Goal: Book appointment/travel/reservation

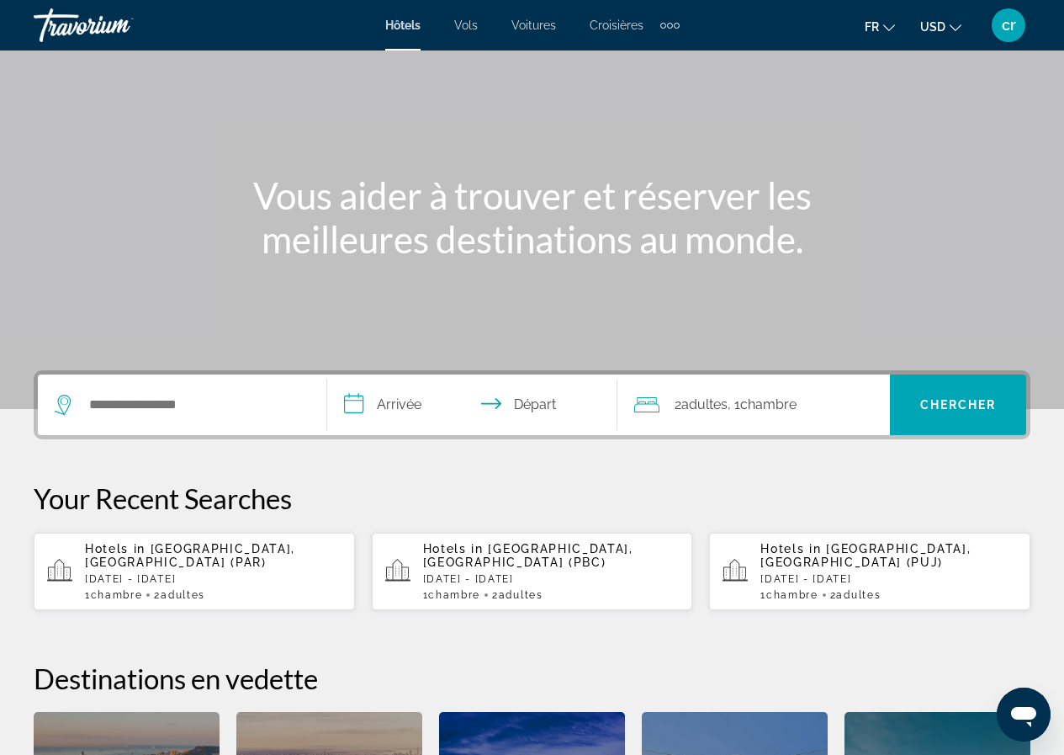
scroll to position [84, 0]
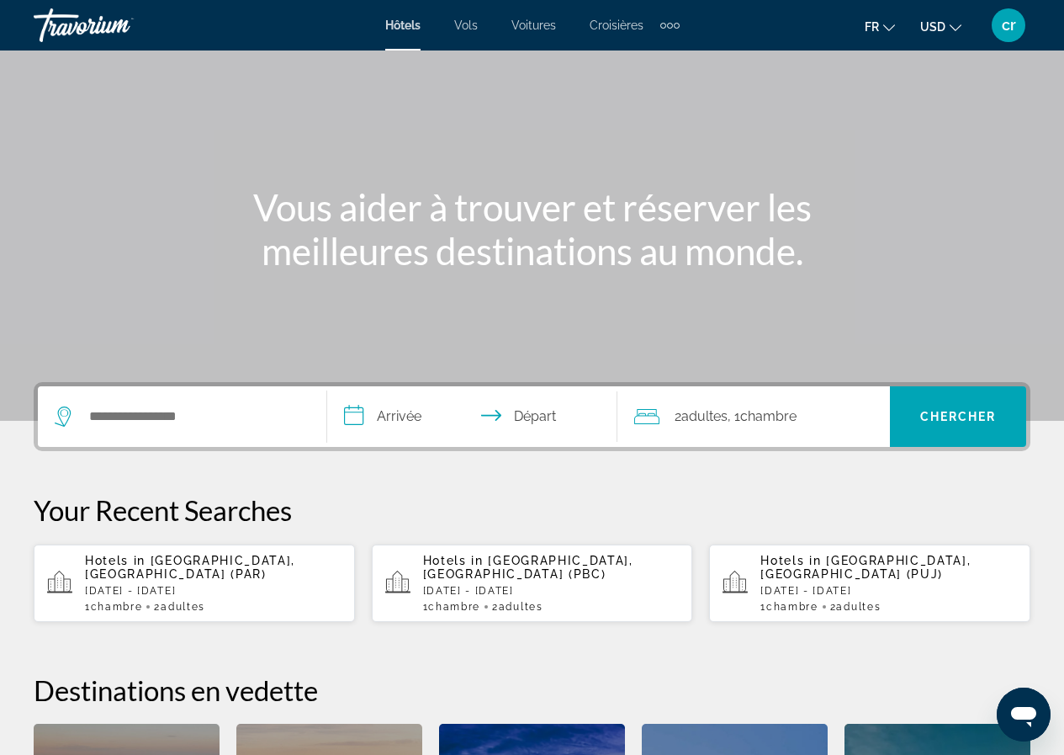
click at [665, 22] on div "Extra navigation items" at bounding box center [669, 25] width 19 height 25
click at [650, 54] on span "Activités" at bounding box center [643, 56] width 46 height 13
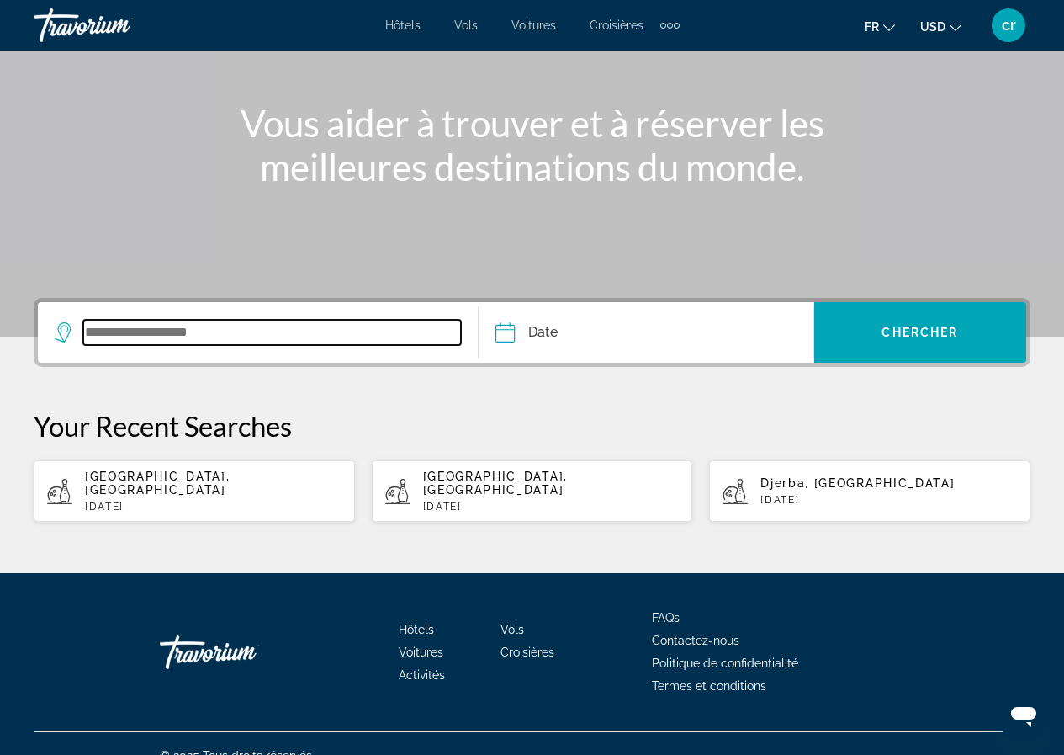
click at [181, 327] on input "Search widget" at bounding box center [272, 332] width 378 height 25
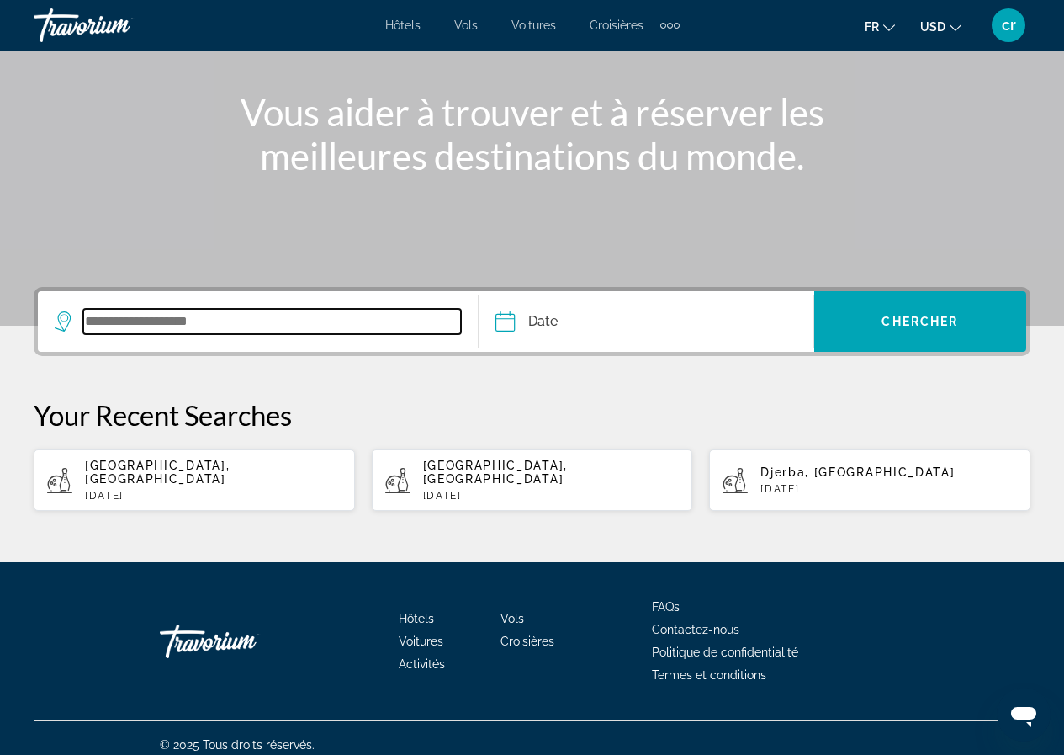
type input "*"
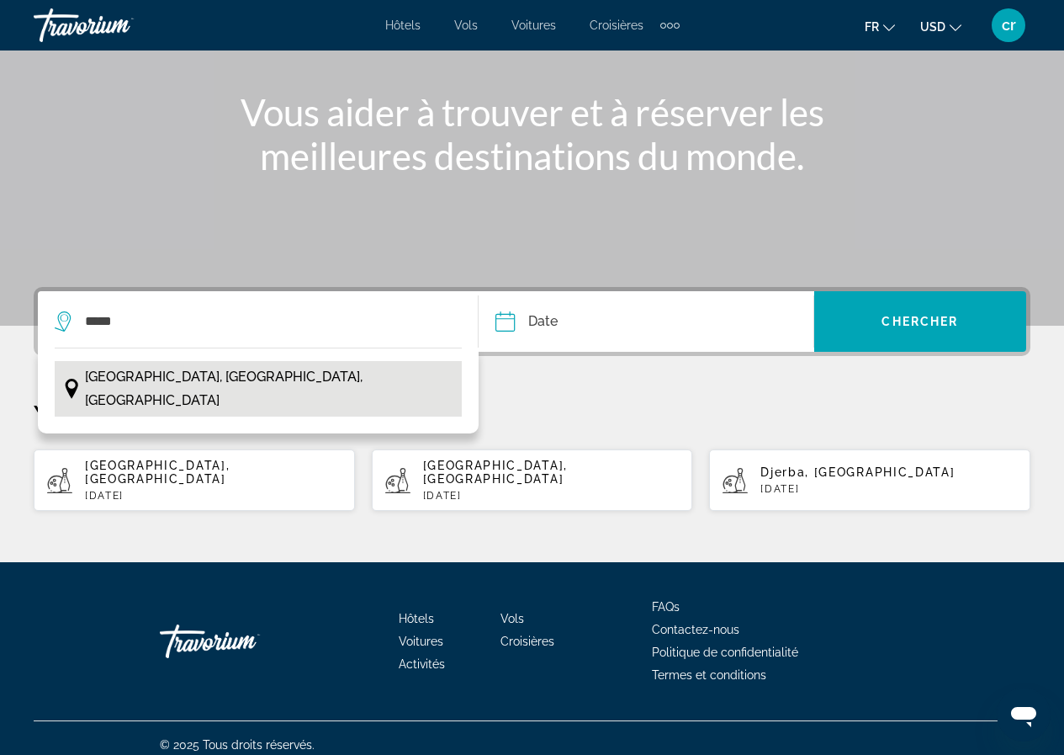
click at [204, 370] on span "[GEOGRAPHIC_DATA], [GEOGRAPHIC_DATA], [GEOGRAPHIC_DATA]" at bounding box center [269, 388] width 369 height 47
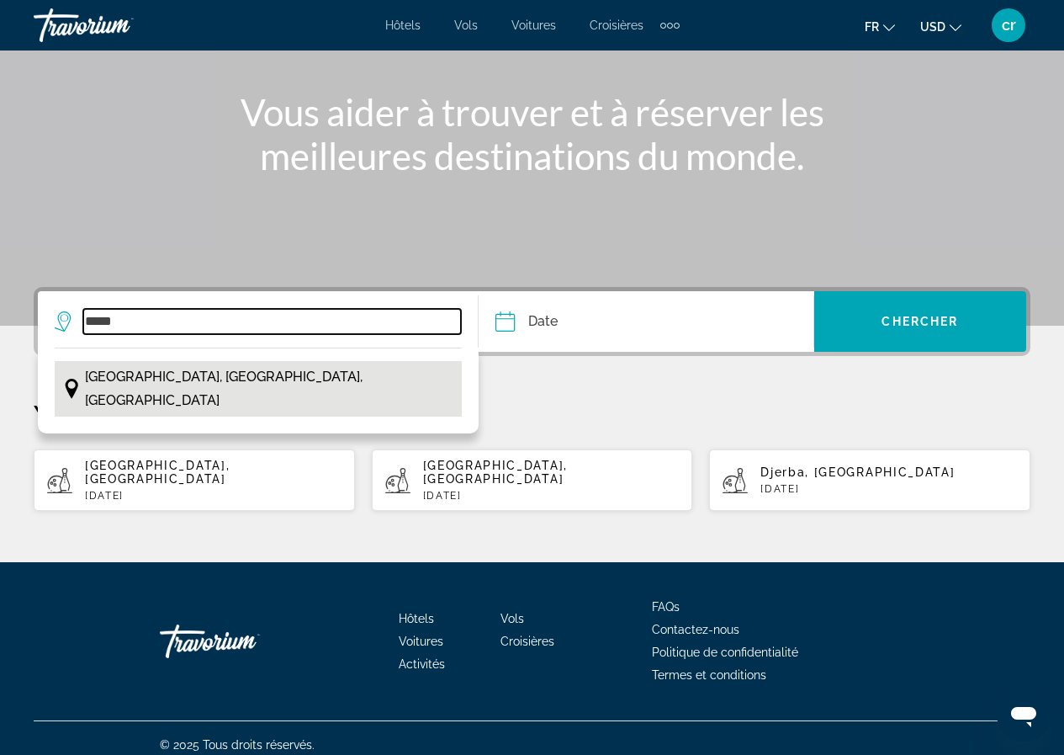
type input "**********"
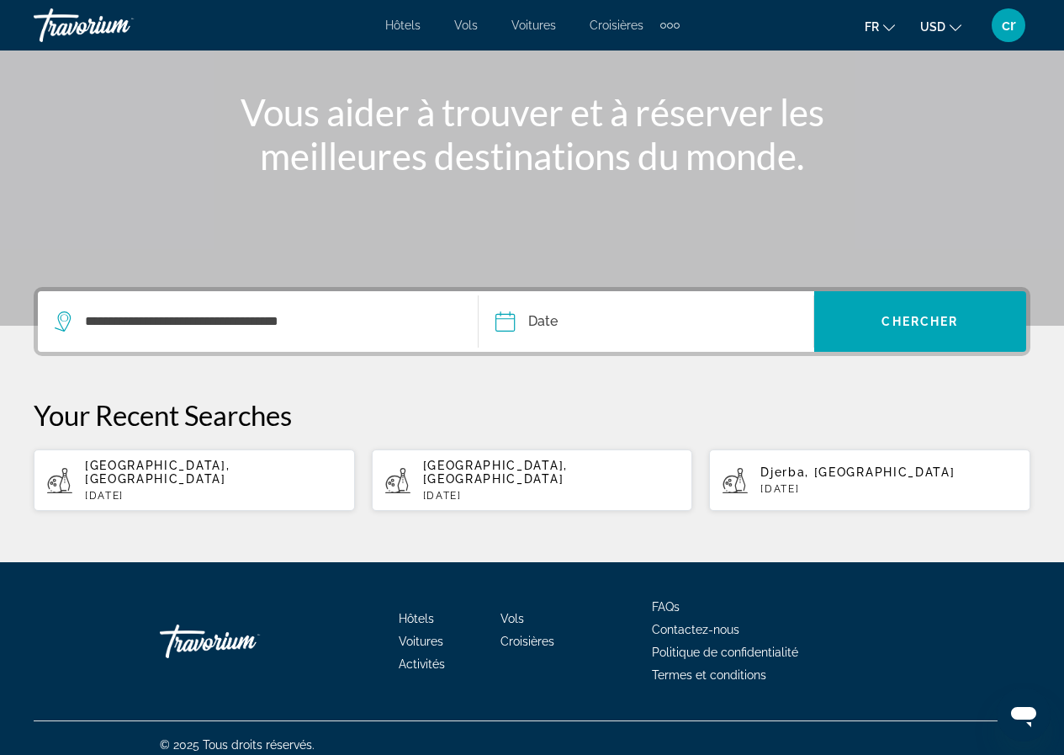
click at [539, 327] on input "Date" at bounding box center [574, 324] width 166 height 66
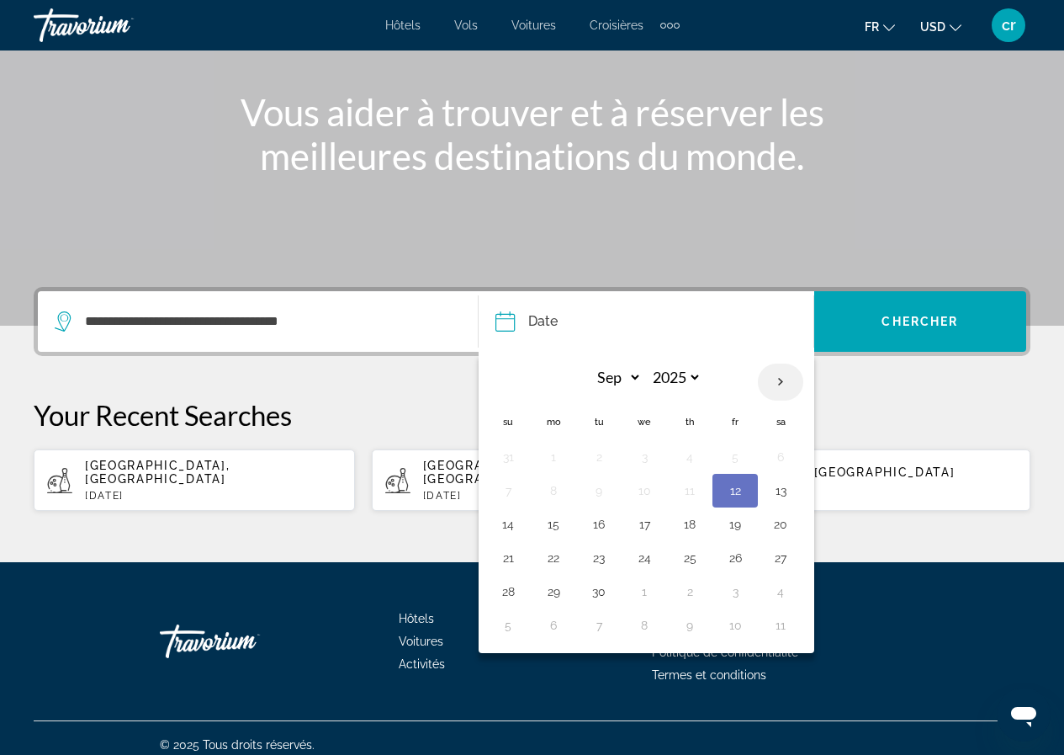
click at [788, 386] on th "Next month" at bounding box center [780, 381] width 45 height 37
select select "**"
click at [780, 492] on button "8" at bounding box center [780, 491] width 27 height 24
type input "**********"
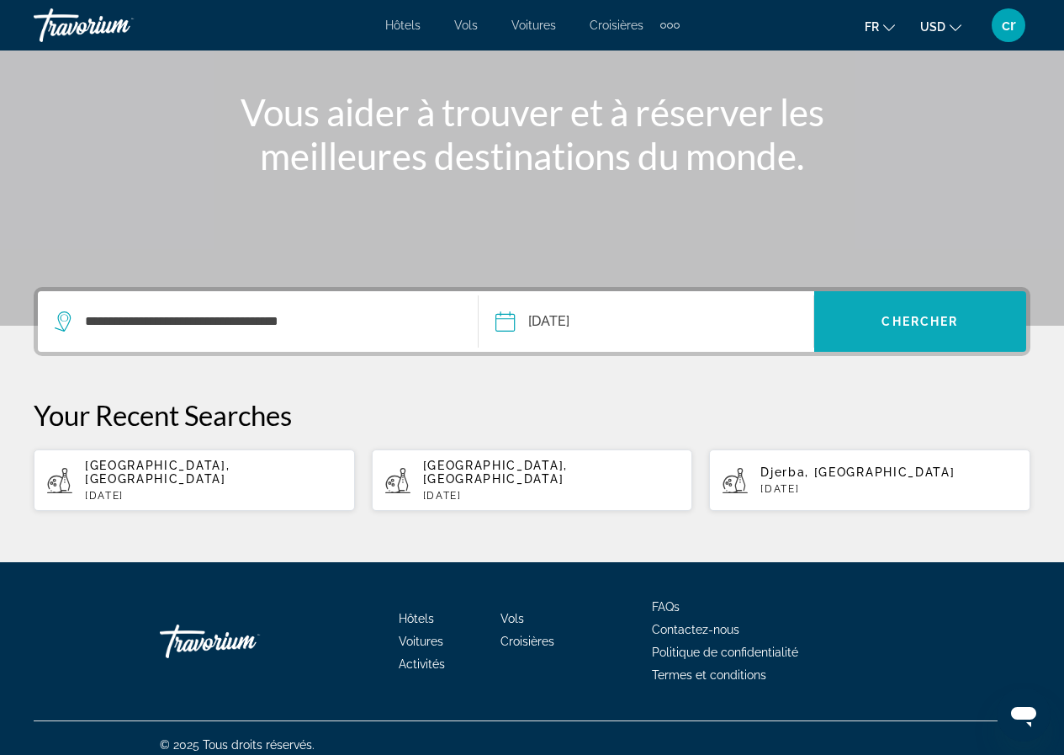
click at [922, 338] on span "Search widget" at bounding box center [920, 321] width 212 height 40
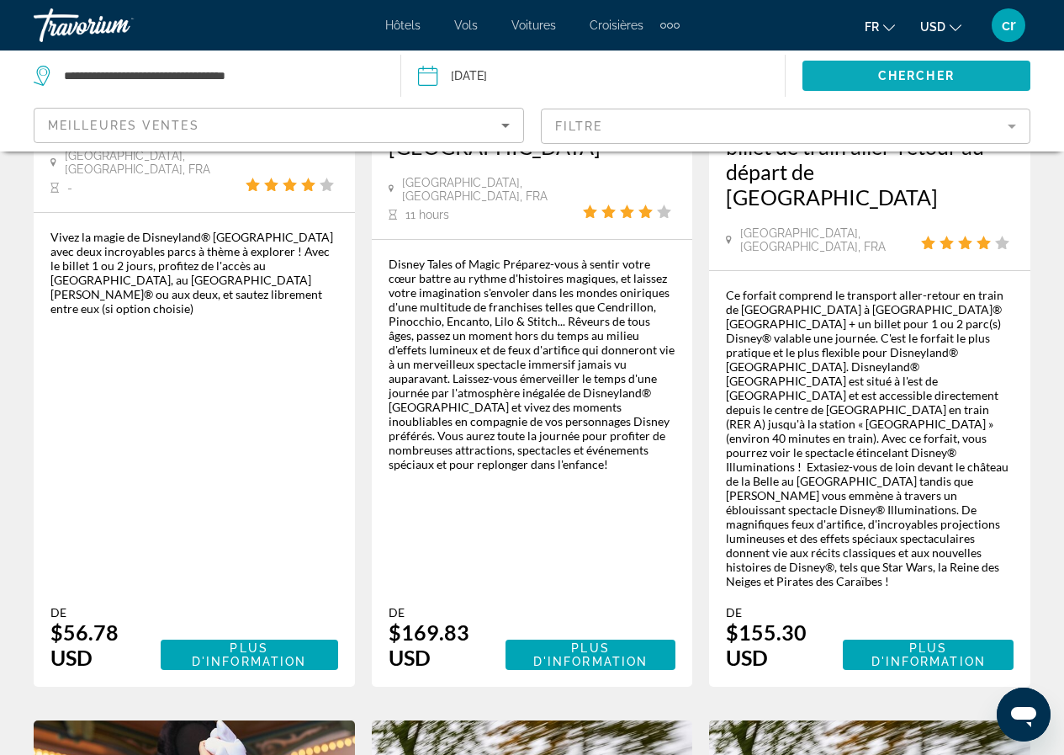
scroll to position [337, 0]
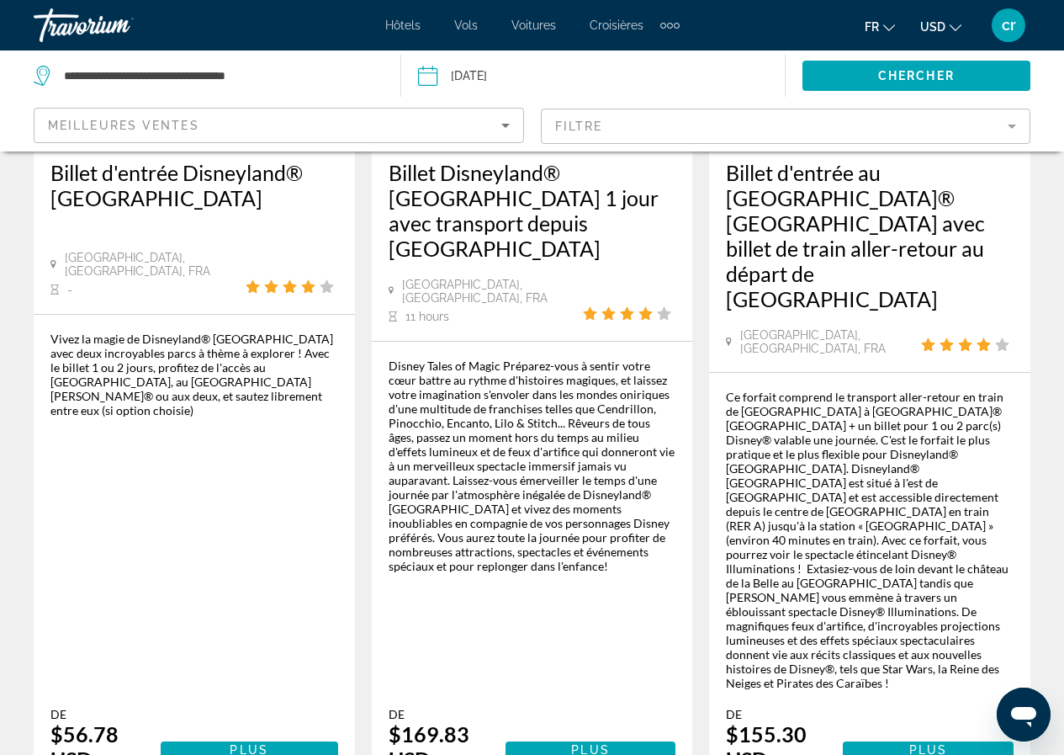
click at [942, 27] on span "USD" at bounding box center [932, 26] width 25 height 13
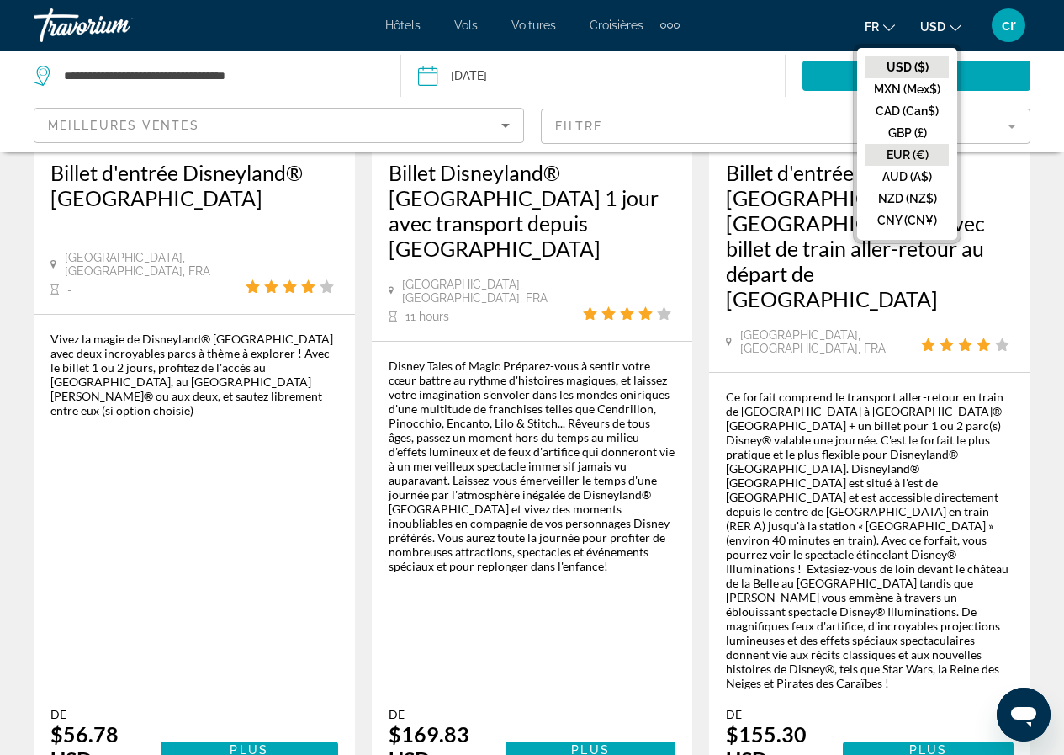
click at [912, 146] on button "EUR (€)" at bounding box center [907, 155] width 83 height 22
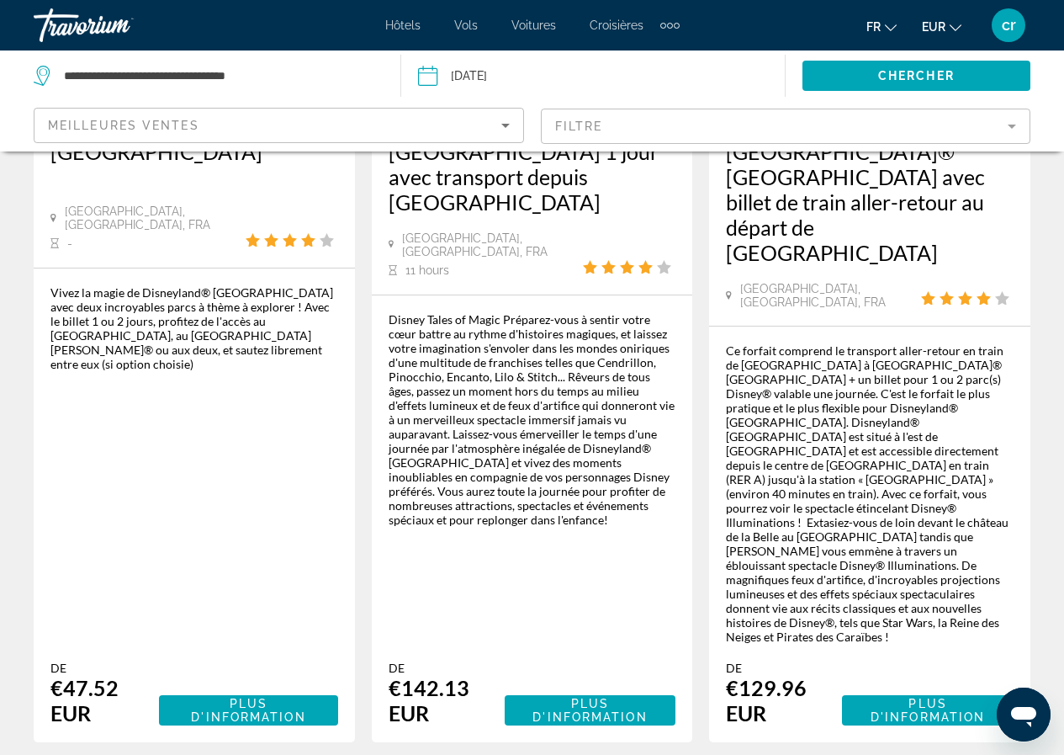
scroll to position [168, 0]
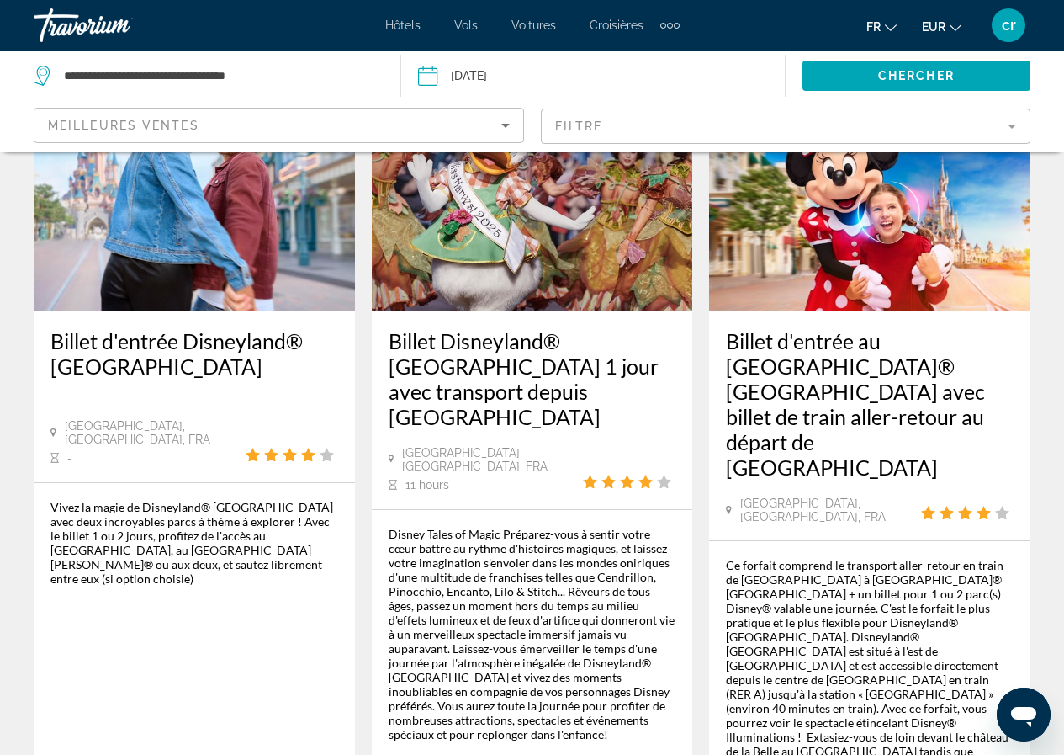
click at [146, 348] on h3 "Billet d'entrée Disneyland® [GEOGRAPHIC_DATA]" at bounding box center [194, 353] width 288 height 50
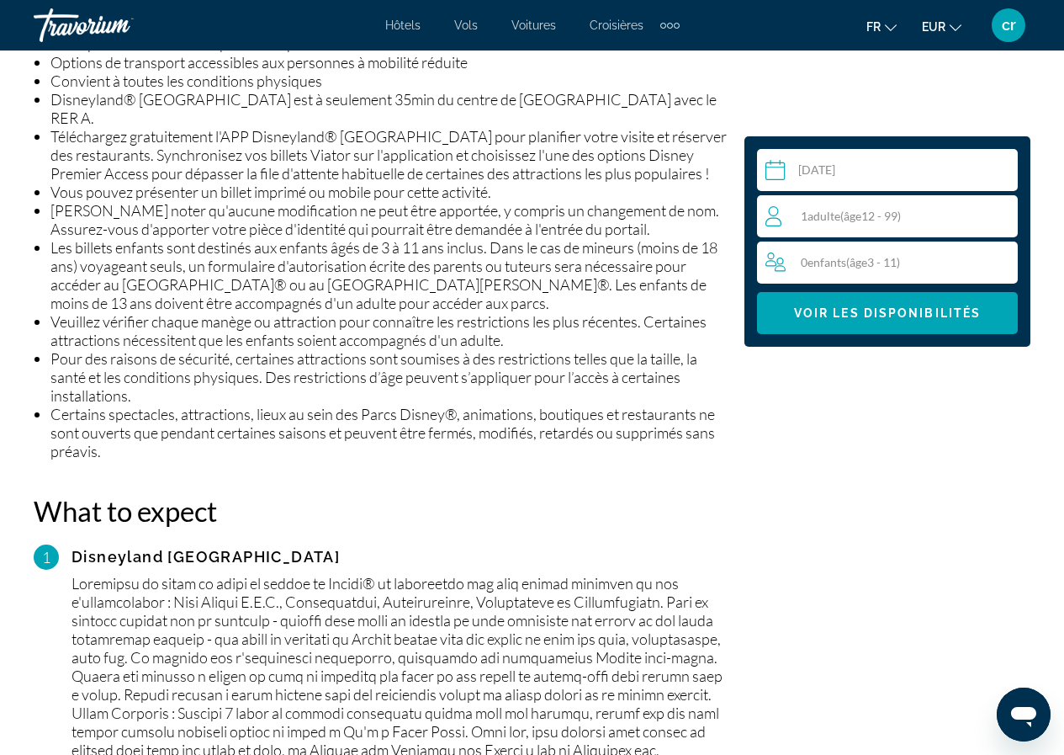
scroll to position [2356, 0]
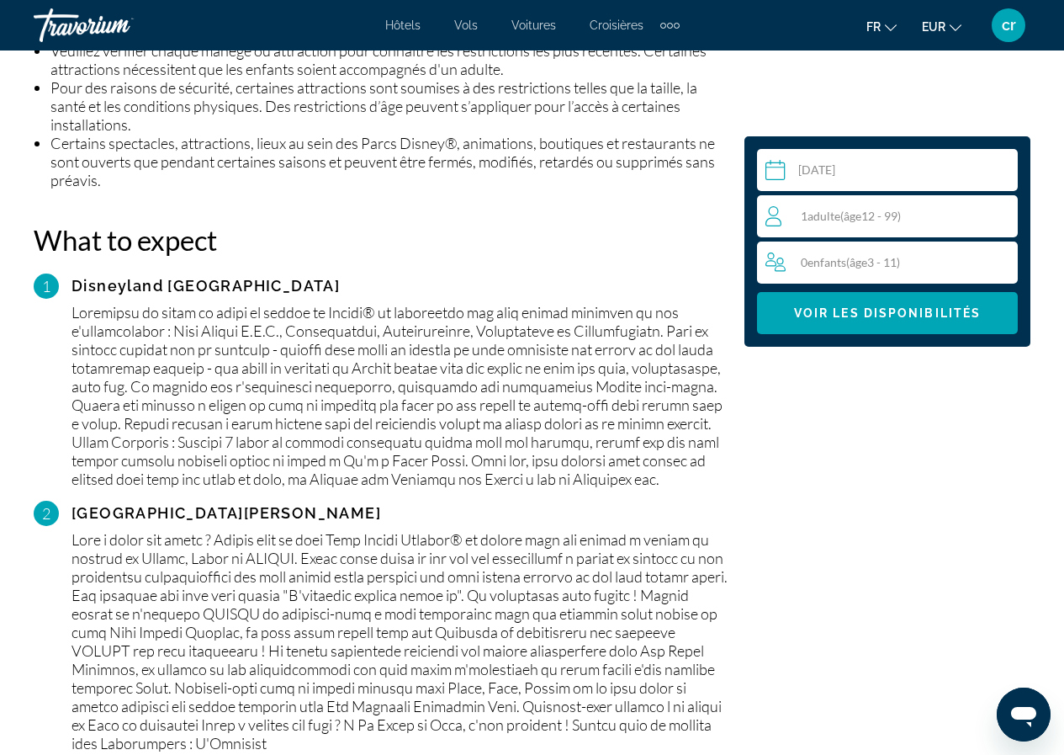
click at [857, 209] on span "âge" at bounding box center [853, 216] width 18 height 14
click at [985, 204] on div "1 Adulte Adultes ( âge 12 - 99) min : 1, max : 9" at bounding box center [892, 216] width 252 height 27
click at [1000, 208] on icon "Increment adults" at bounding box center [1001, 215] width 15 height 20
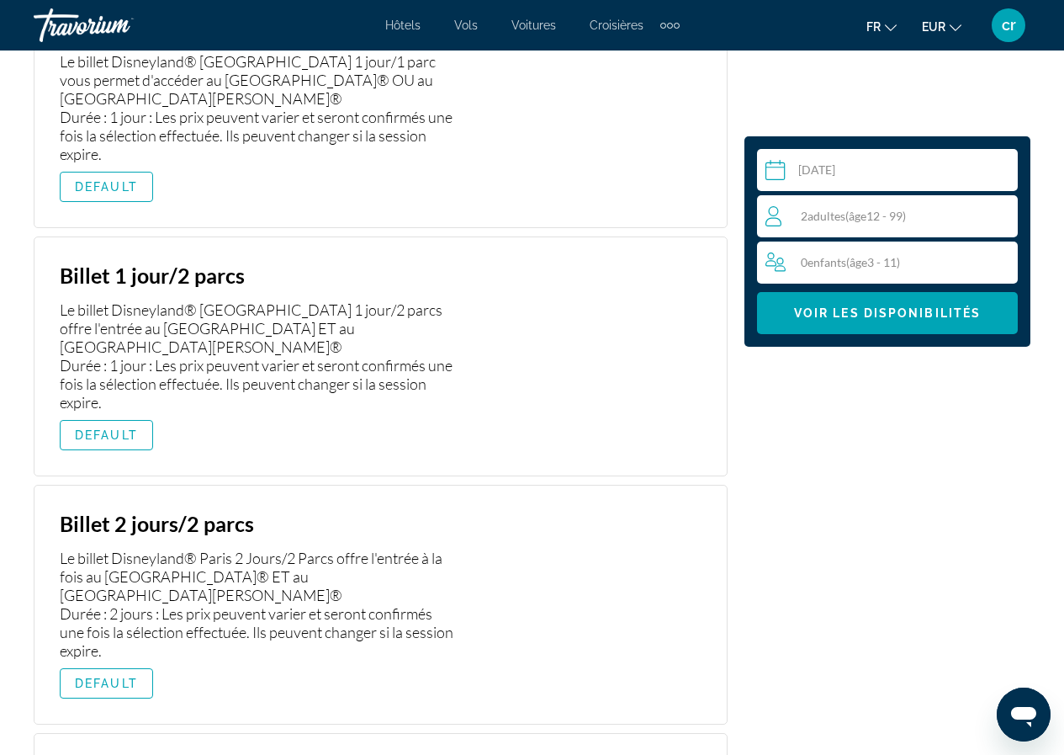
scroll to position [3710, 0]
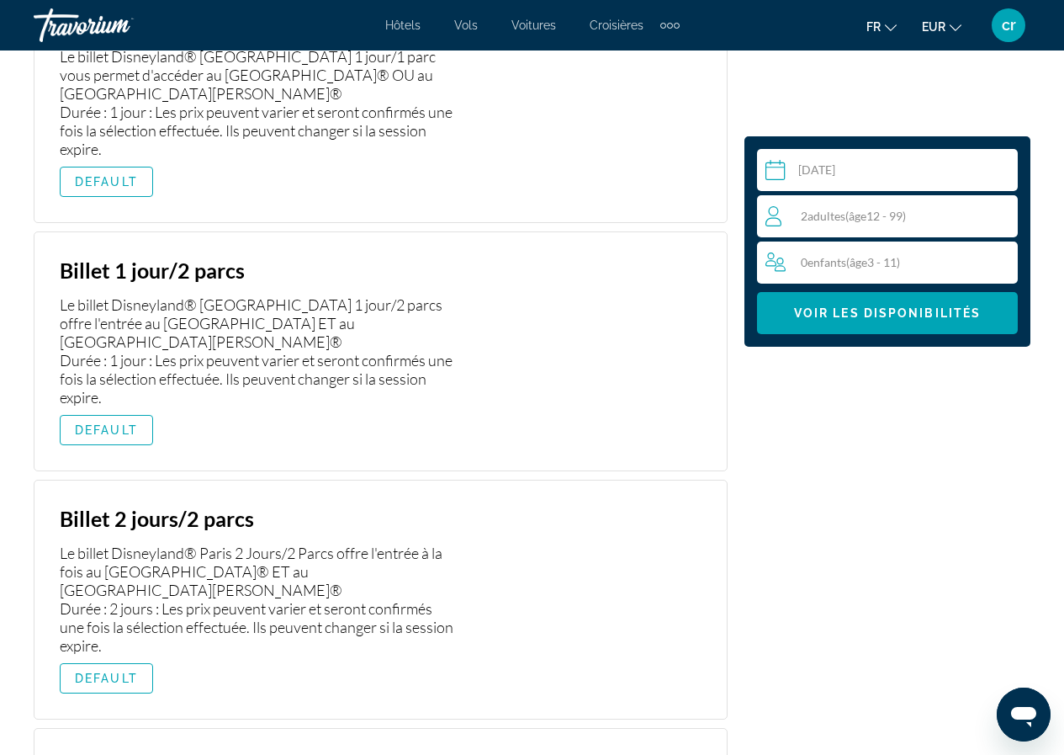
click at [168, 322] on div "Le billet Disneyland® [GEOGRAPHIC_DATA] 1 jour/2 parcs offre l'entrée au [GEOGR…" at bounding box center [259, 350] width 398 height 111
click at [167, 275] on h3 "Billet 1 jour/2 parcs" at bounding box center [259, 269] width 398 height 25
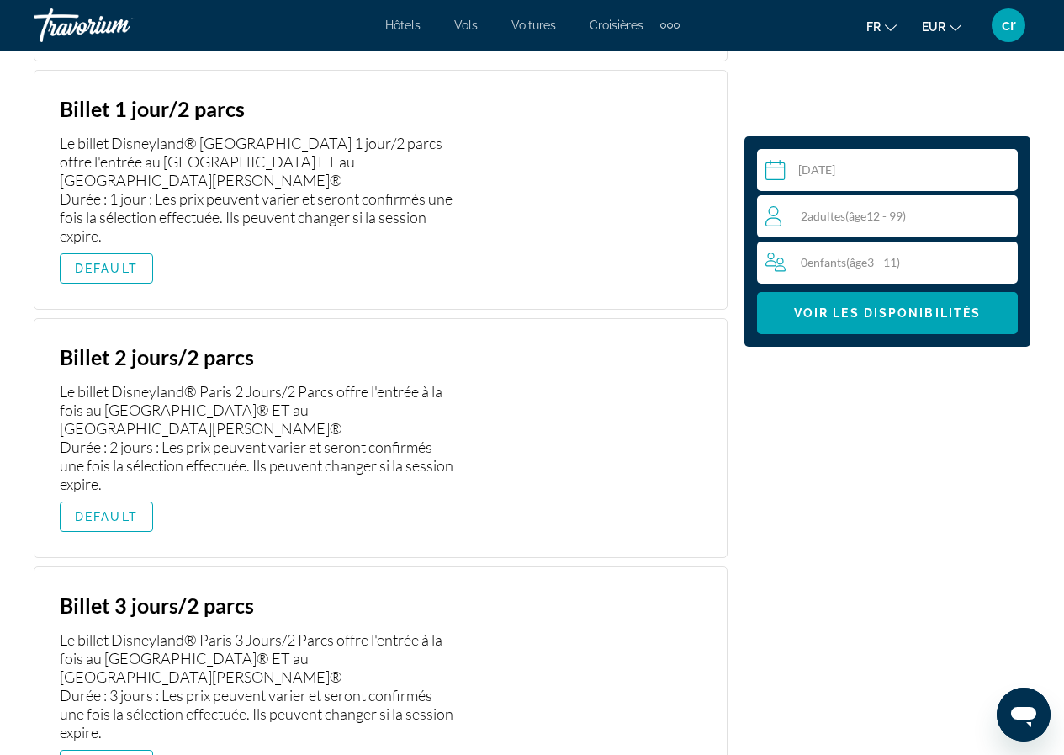
scroll to position [3878, 0]
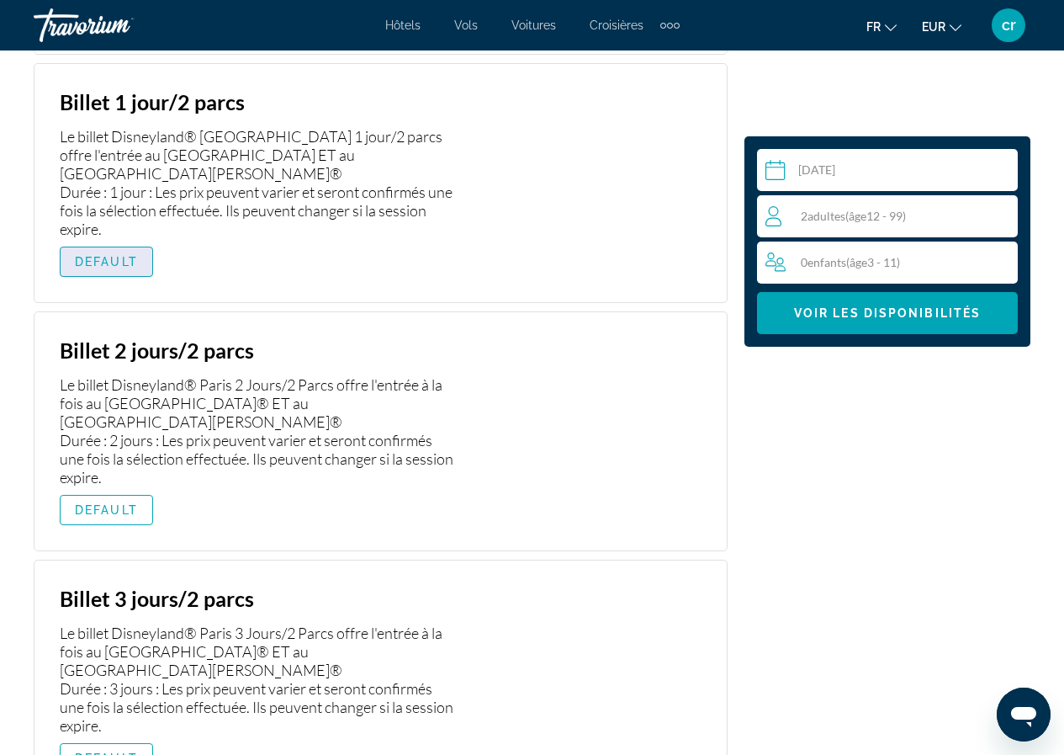
click at [141, 241] on span "Main content" at bounding box center [107, 261] width 92 height 40
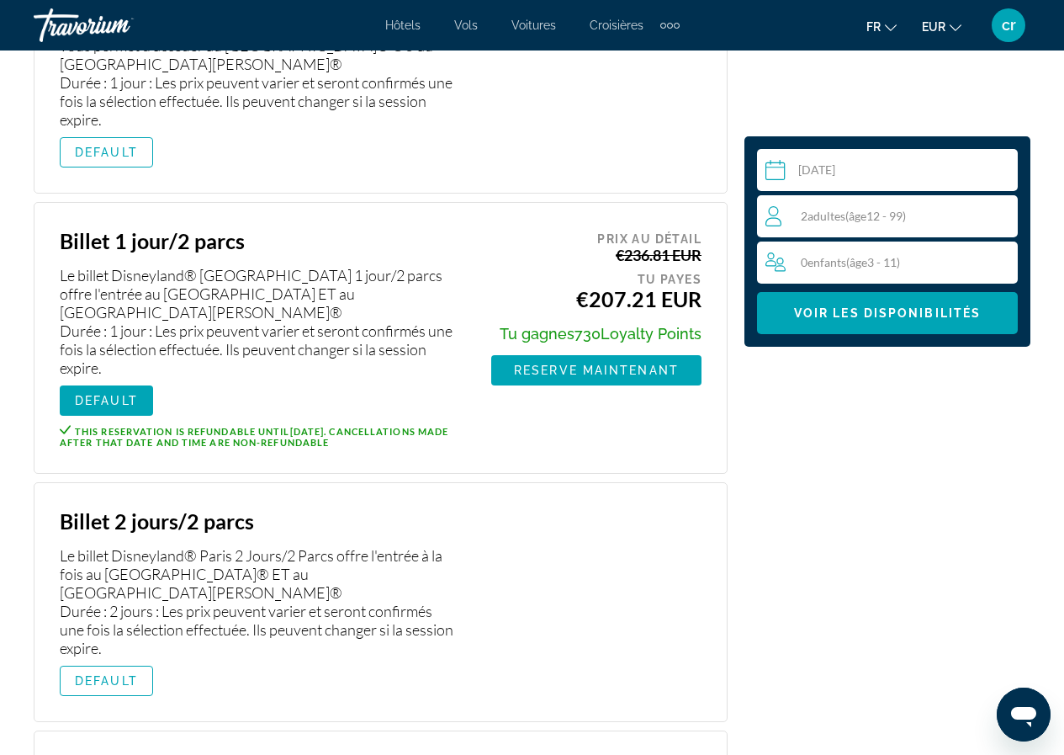
scroll to position [3710, 0]
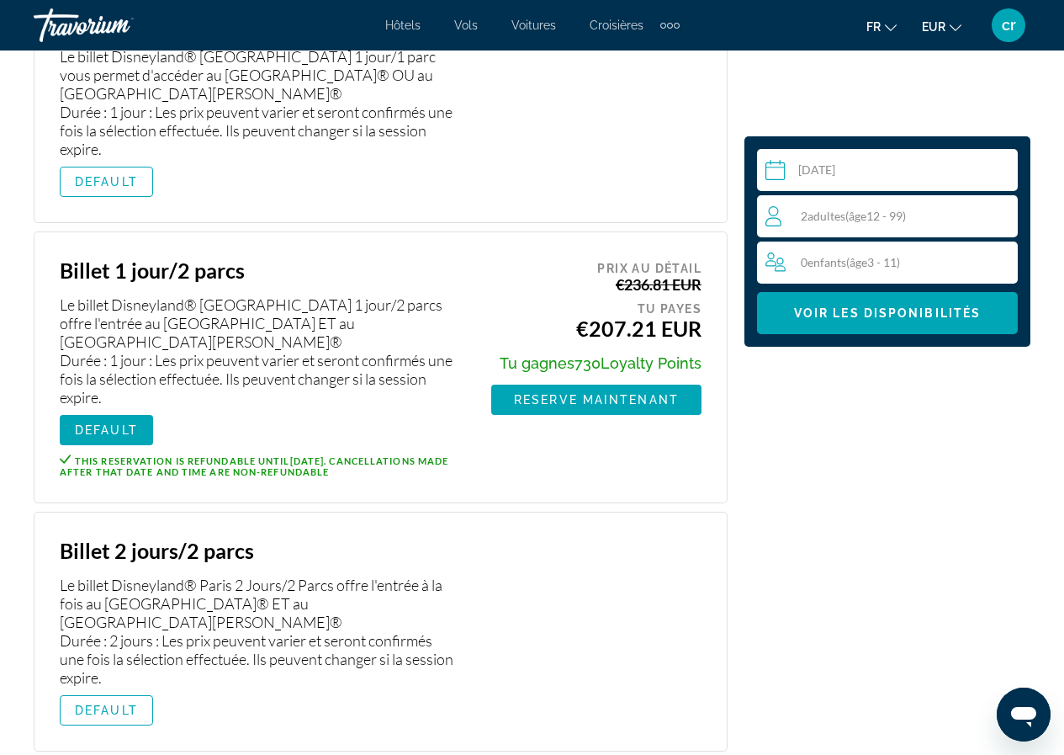
click at [930, 209] on div "2 Adulte Adultes ( âge 12 - 99)" at bounding box center [892, 216] width 252 height 20
click at [773, 217] on icon "Decrement adults" at bounding box center [773, 215] width 15 height 20
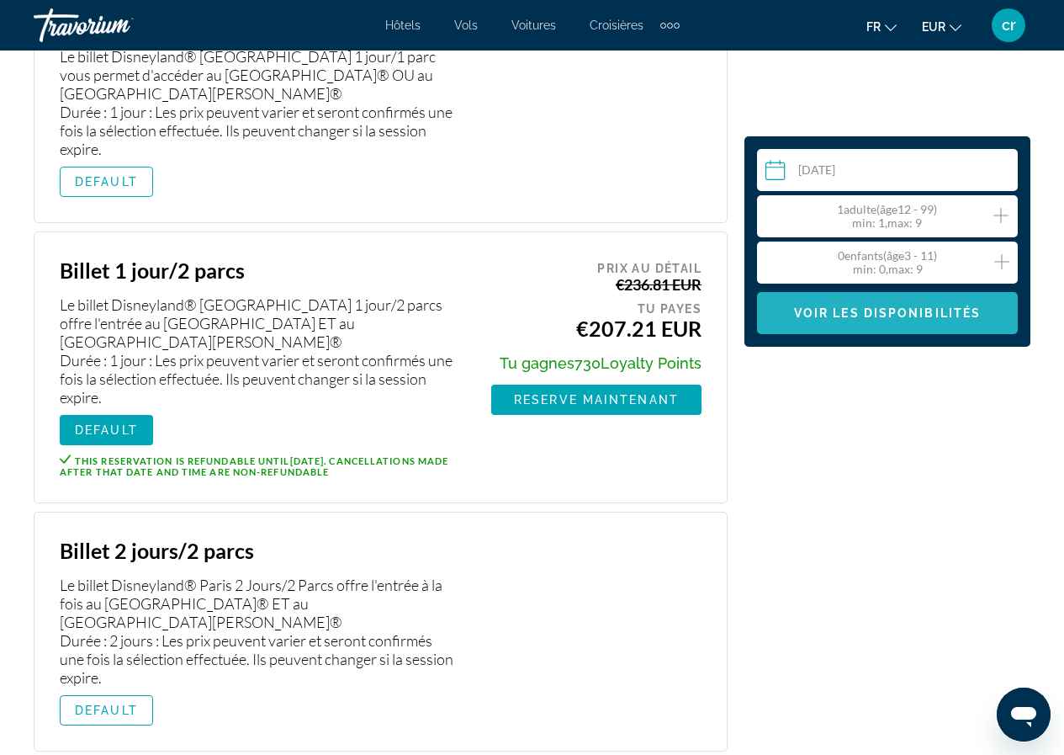
click at [874, 310] on span "Voir les disponibilités" at bounding box center [887, 312] width 187 height 13
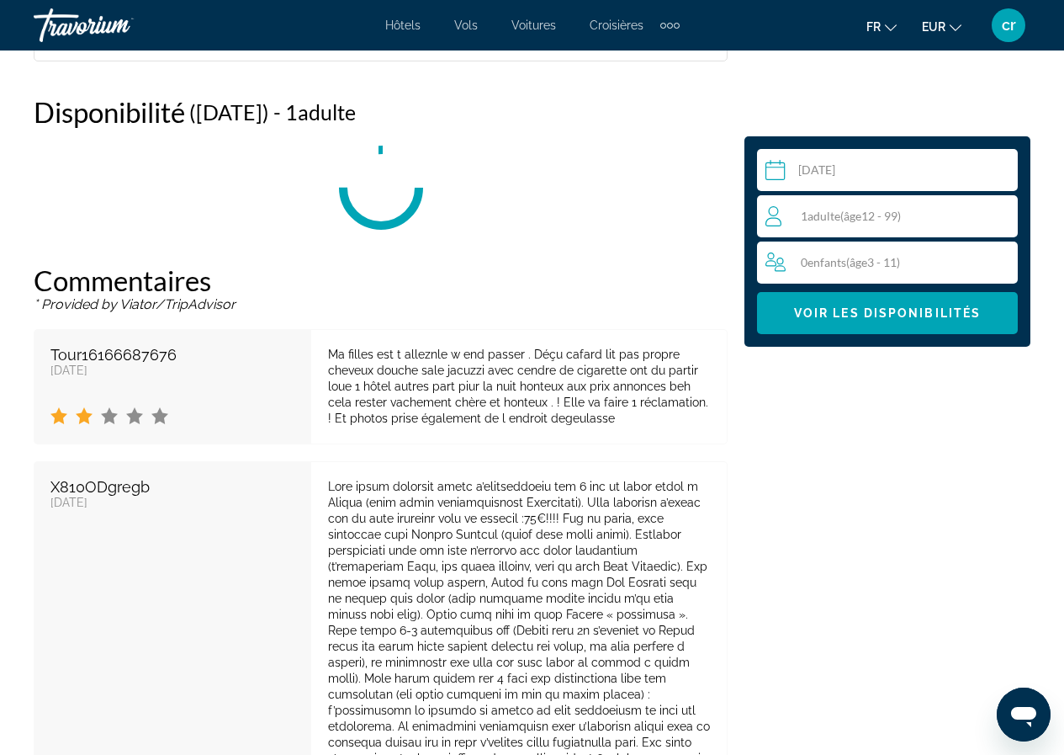
scroll to position [3541, 0]
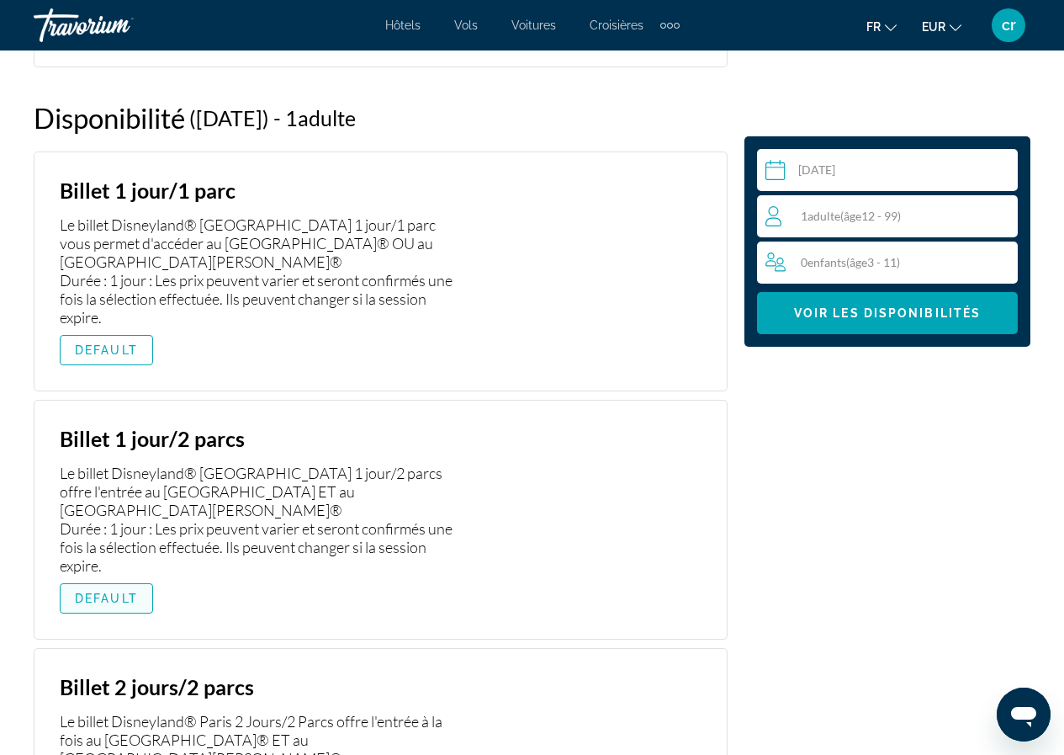
click at [118, 578] on span "Main content" at bounding box center [107, 598] width 92 height 40
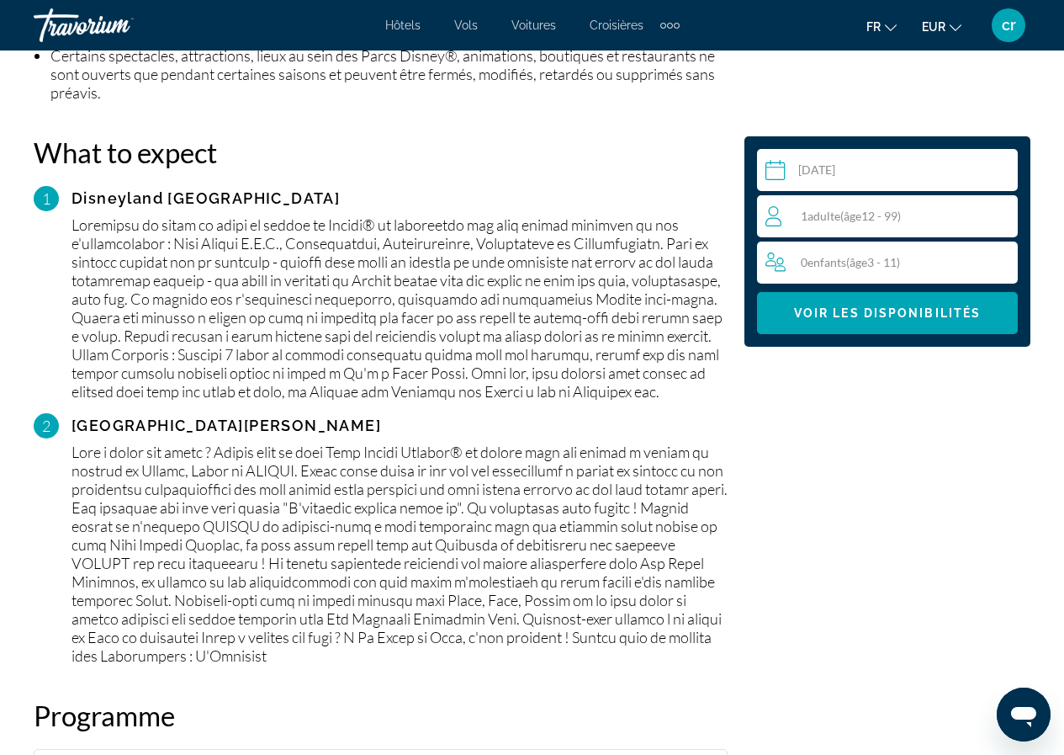
scroll to position [2195, 0]
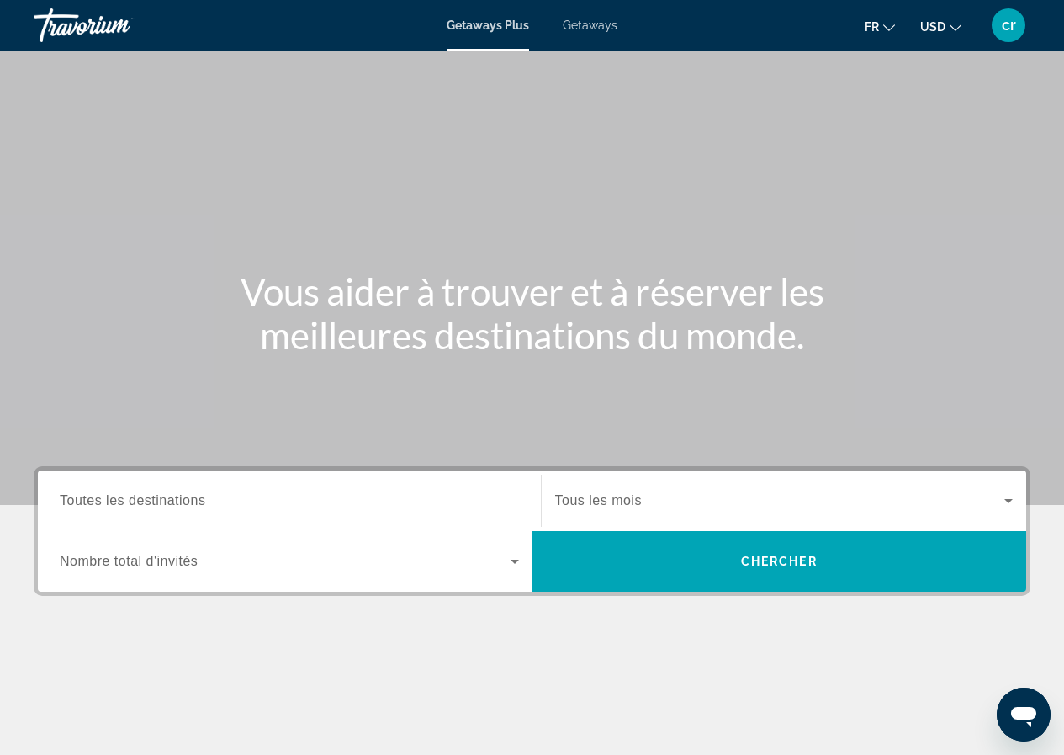
click at [588, 28] on span "Getaways" at bounding box center [590, 25] width 55 height 13
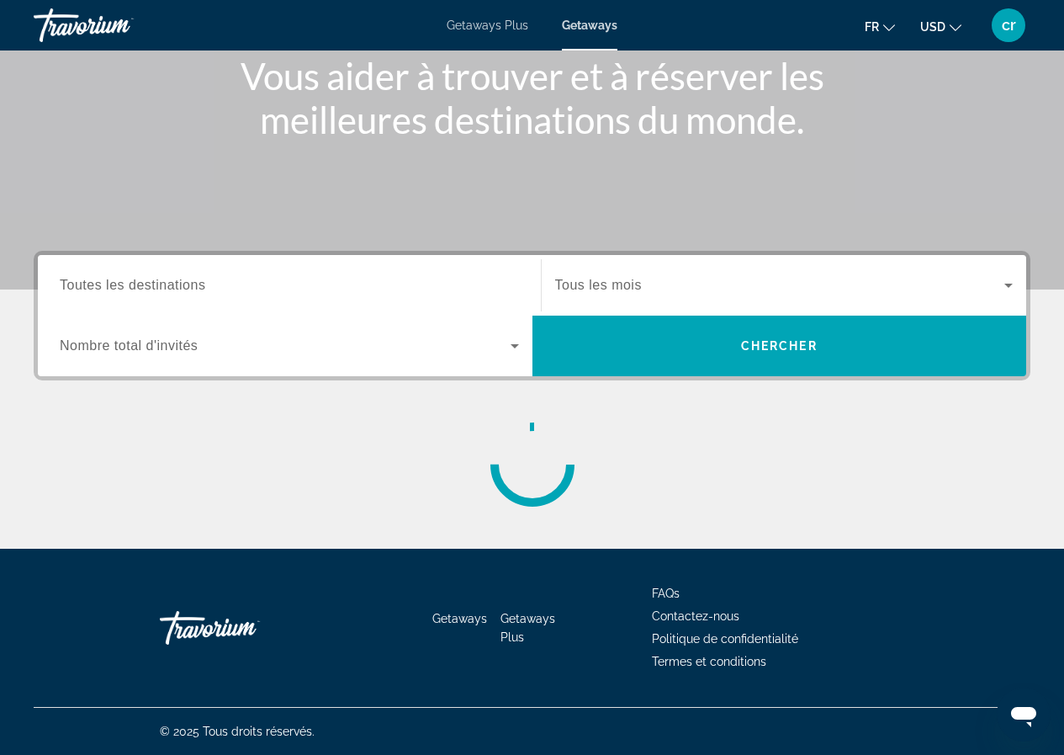
click at [190, 494] on div "Destination Toutes les destinations Start Month Tous les mois Occupancy Nombre …" at bounding box center [532, 379] width 1064 height 256
click at [231, 281] on input "Destination Toutes les destinations" at bounding box center [289, 286] width 459 height 20
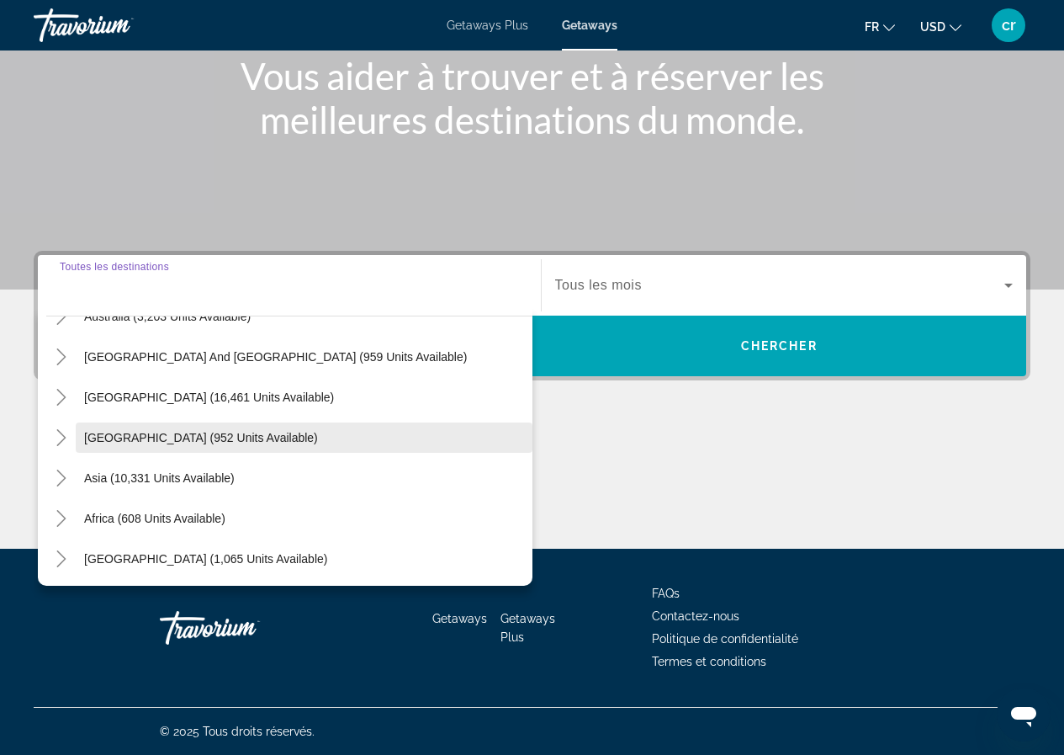
scroll to position [273, 0]
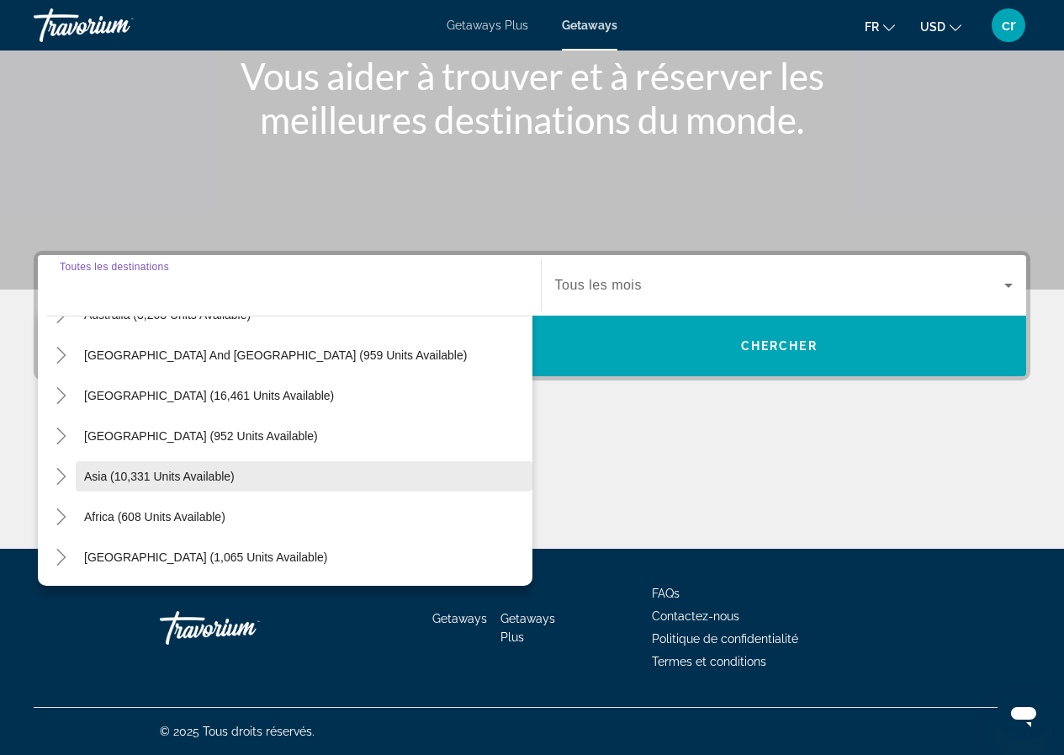
click at [79, 475] on span "Search widget" at bounding box center [304, 476] width 457 height 40
type input "**********"
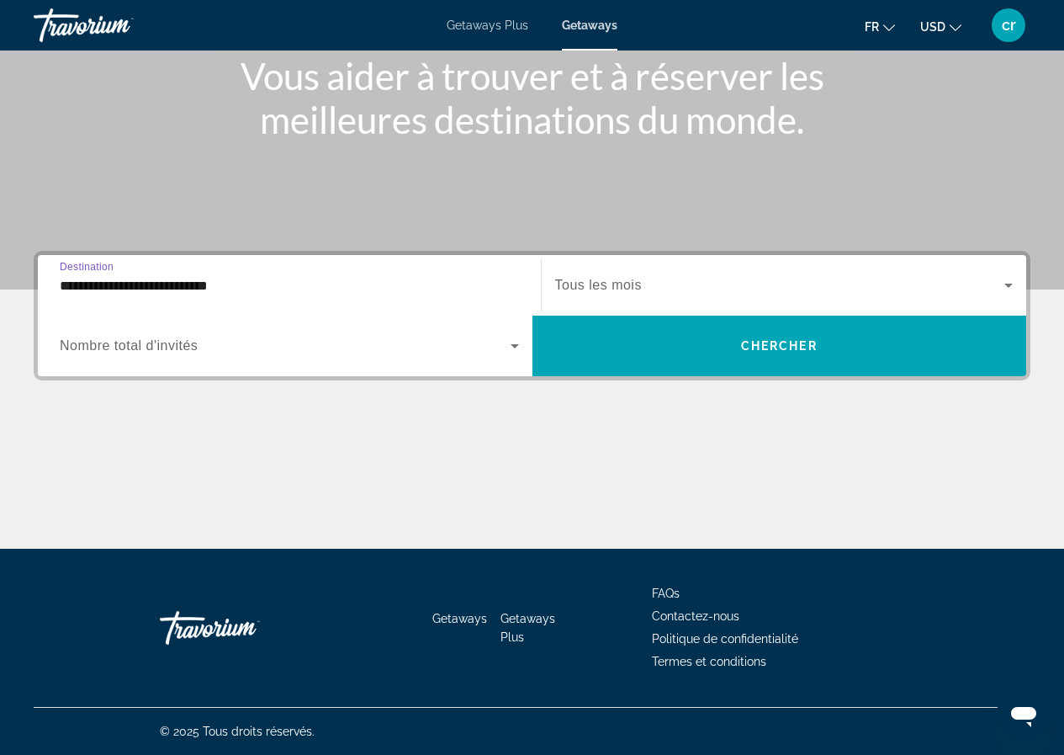
click at [567, 284] on span "Tous les mois" at bounding box center [598, 285] width 87 height 14
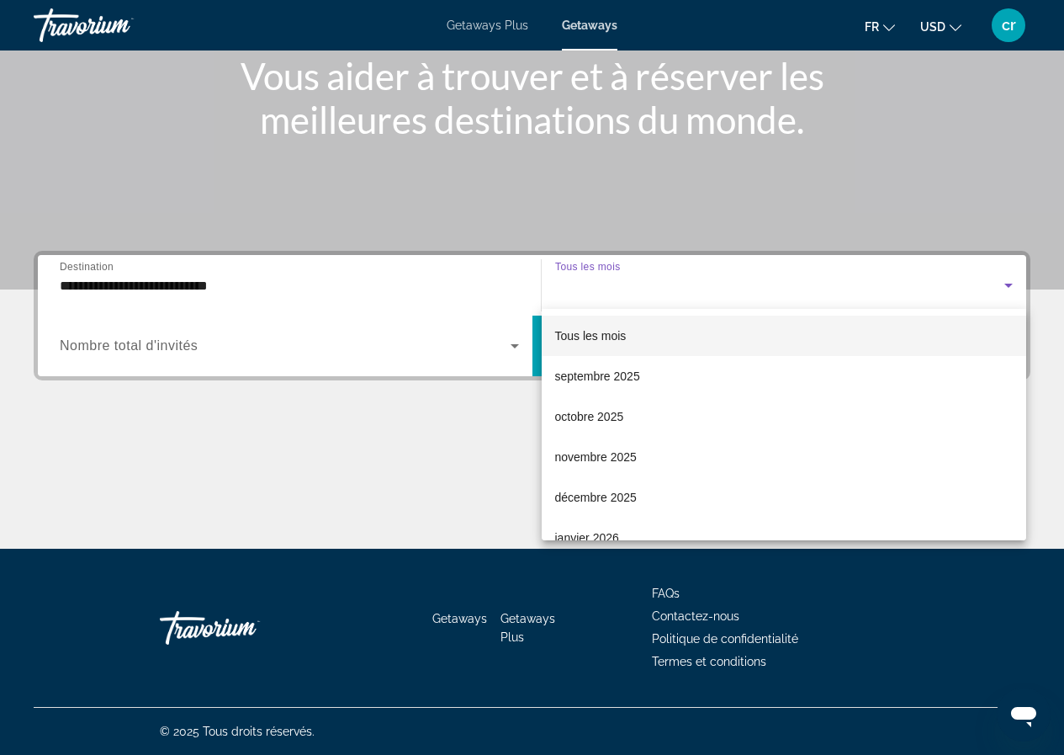
click at [768, 276] on div at bounding box center [532, 377] width 1064 height 755
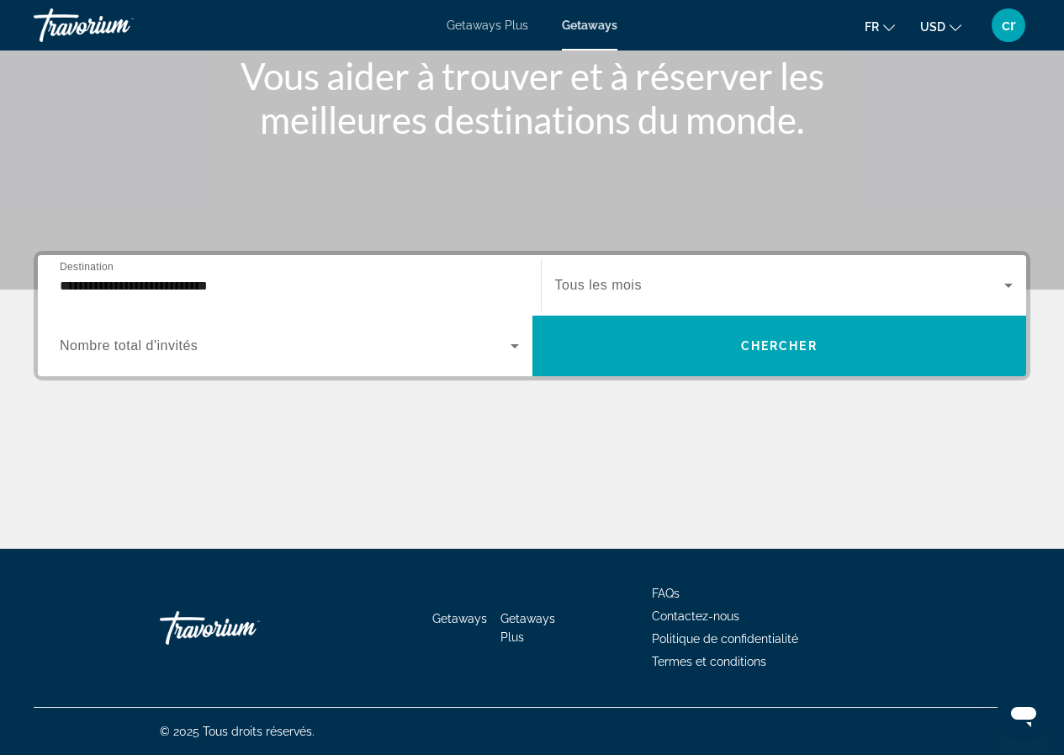
click at [712, 259] on div "Start Month Tous les mois" at bounding box center [784, 285] width 486 height 61
click at [709, 278] on span "Search widget" at bounding box center [780, 285] width 450 height 20
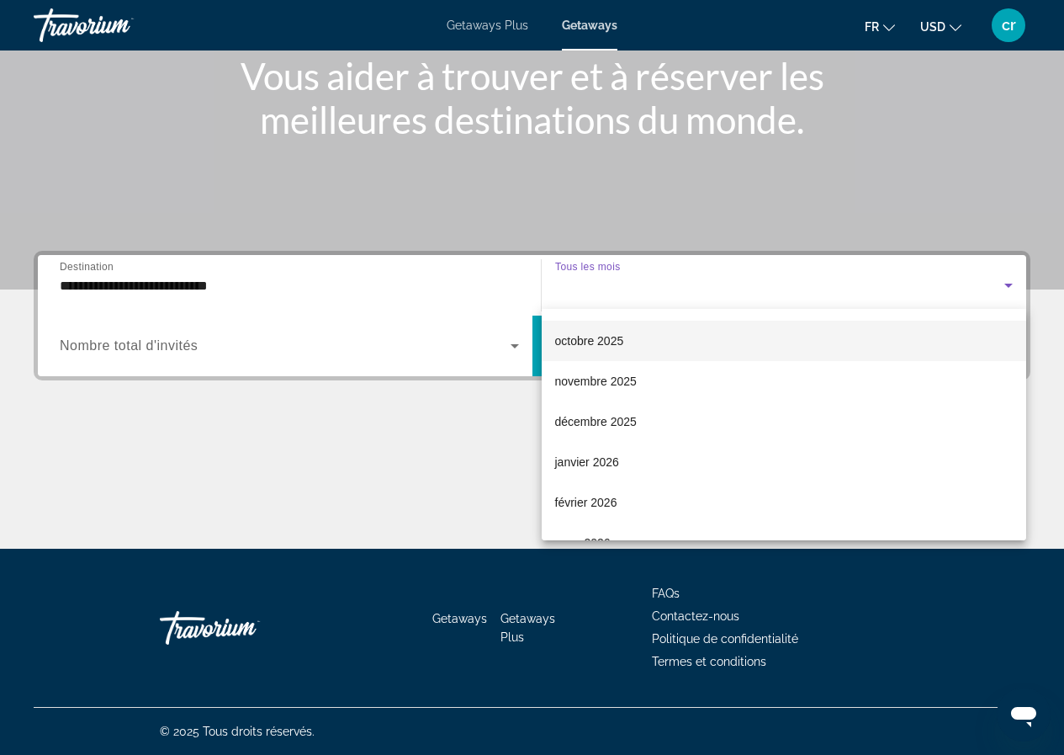
scroll to position [168, 0]
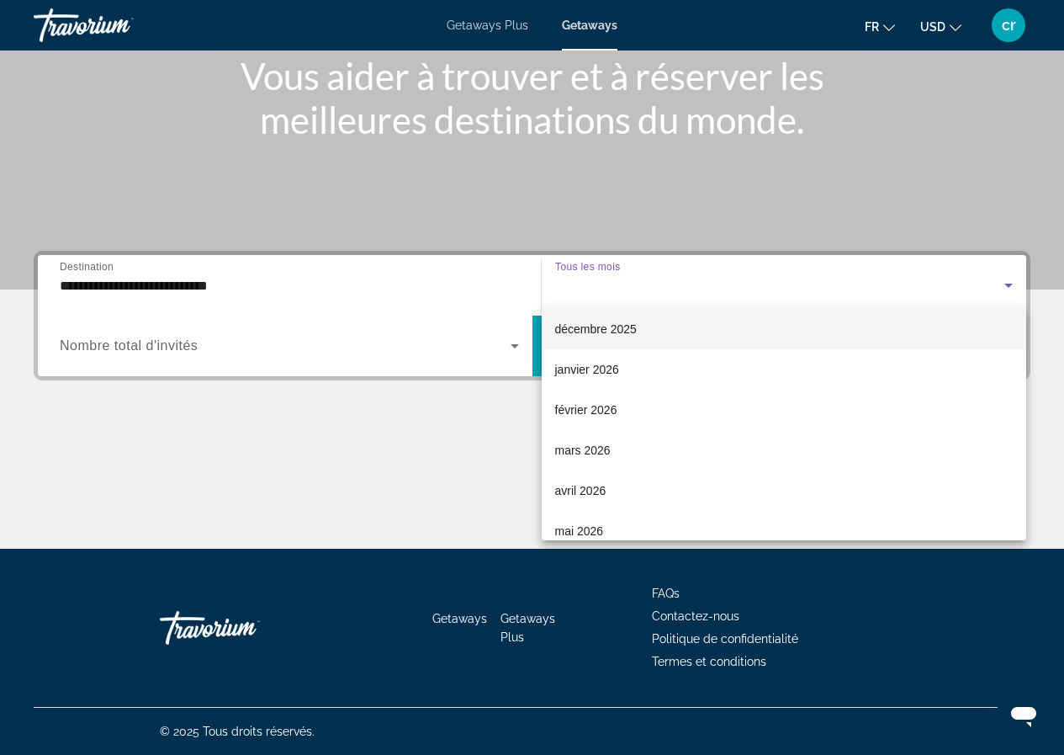
click at [645, 338] on mat-option "décembre 2025" at bounding box center [784, 329] width 485 height 40
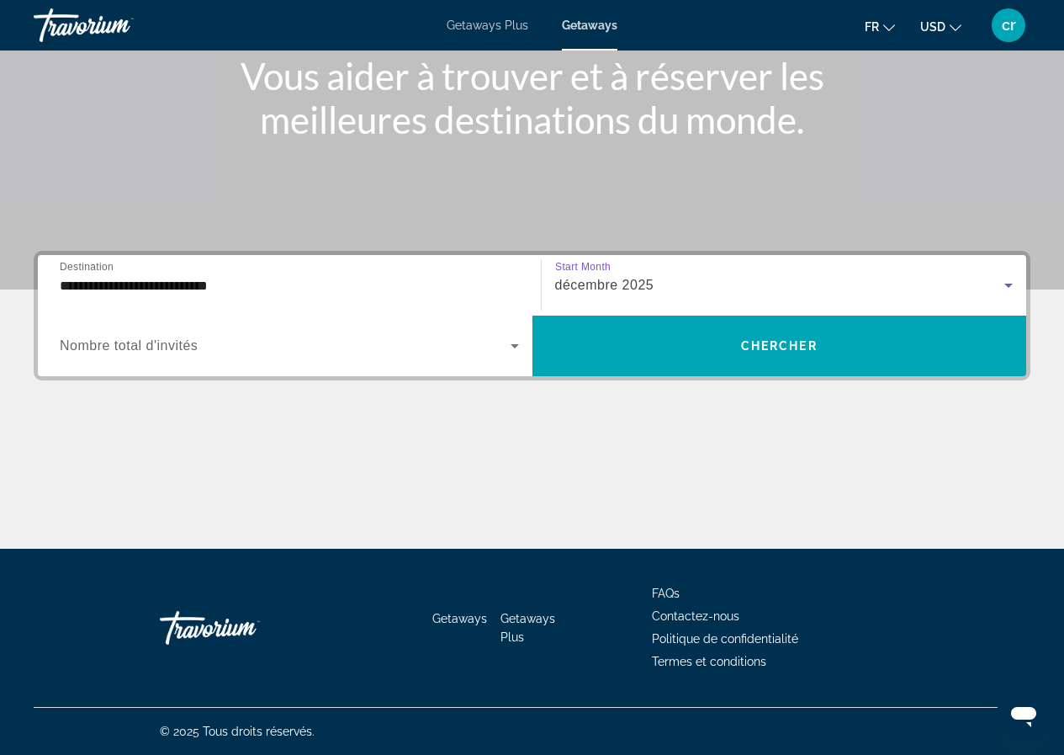
click at [397, 367] on div "Search widget" at bounding box center [289, 345] width 459 height 47
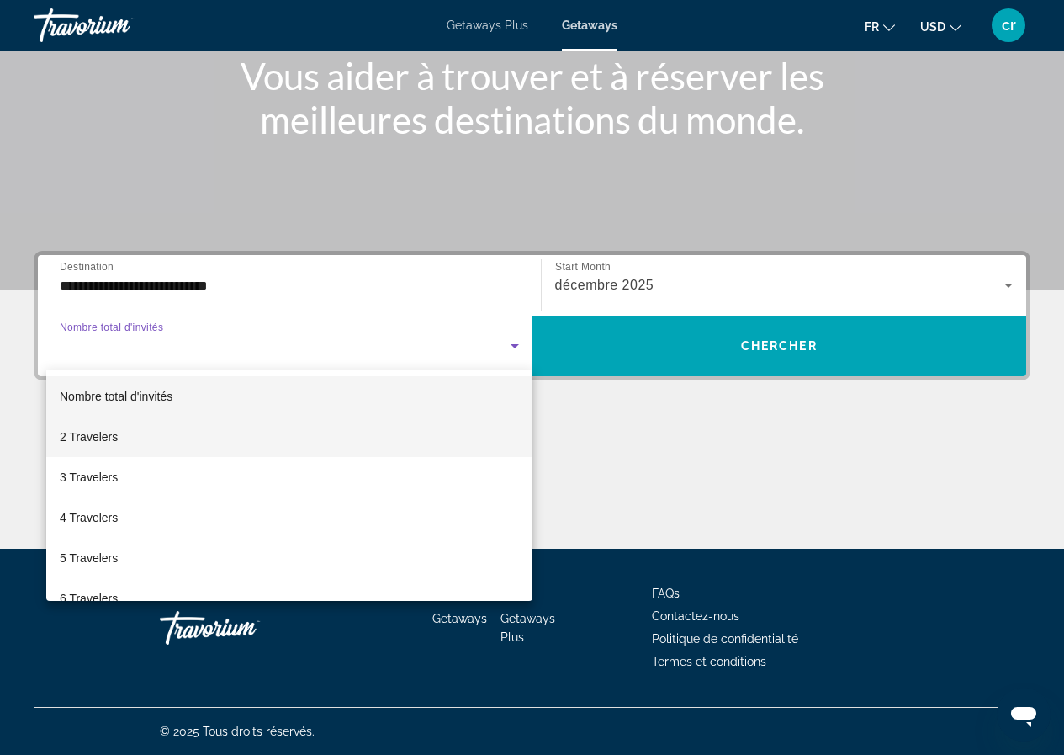
click at [170, 438] on mat-option "2 Travelers" at bounding box center [289, 436] width 486 height 40
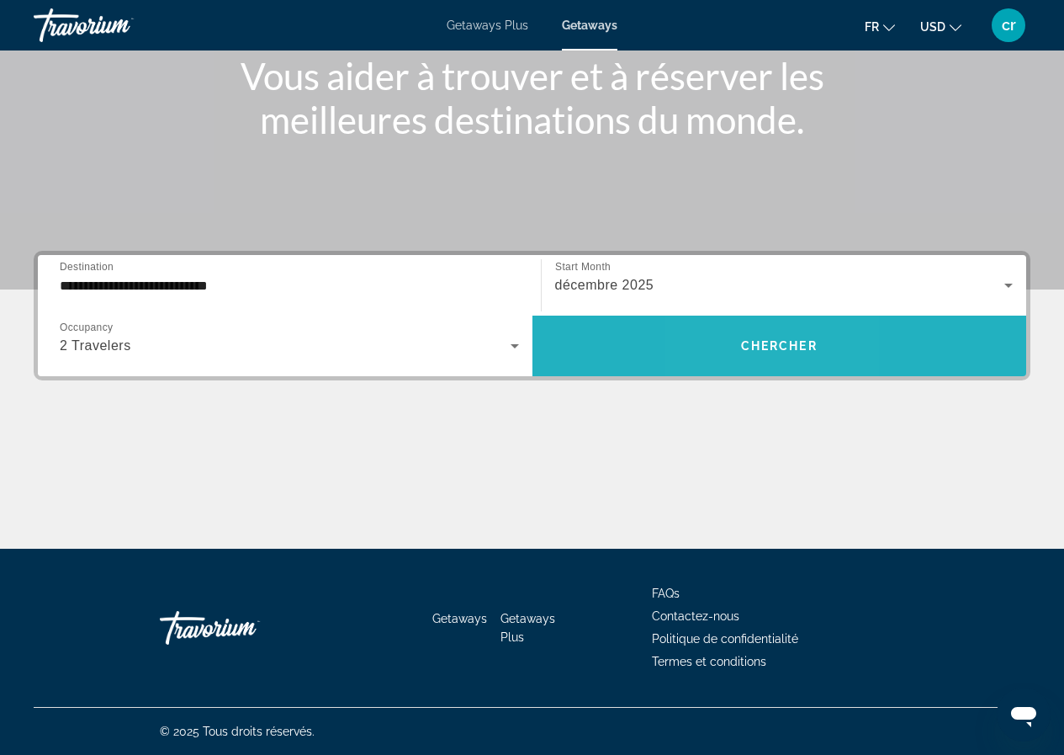
click at [740, 359] on span "Search widget" at bounding box center [780, 346] width 495 height 40
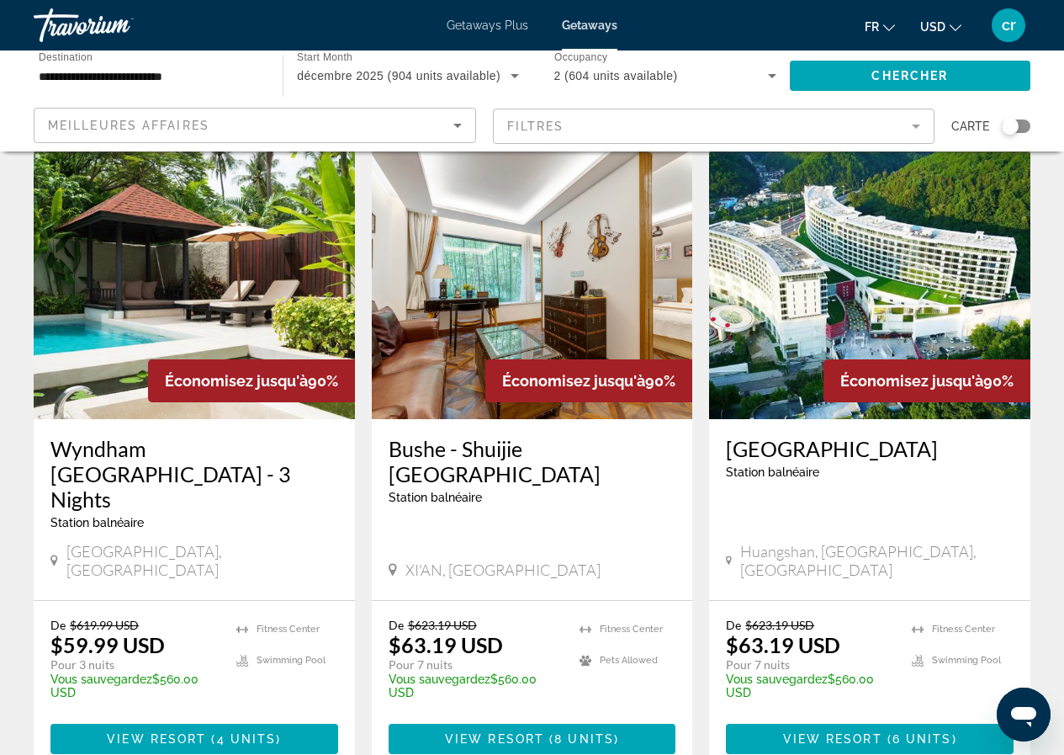
scroll to position [2103, 0]
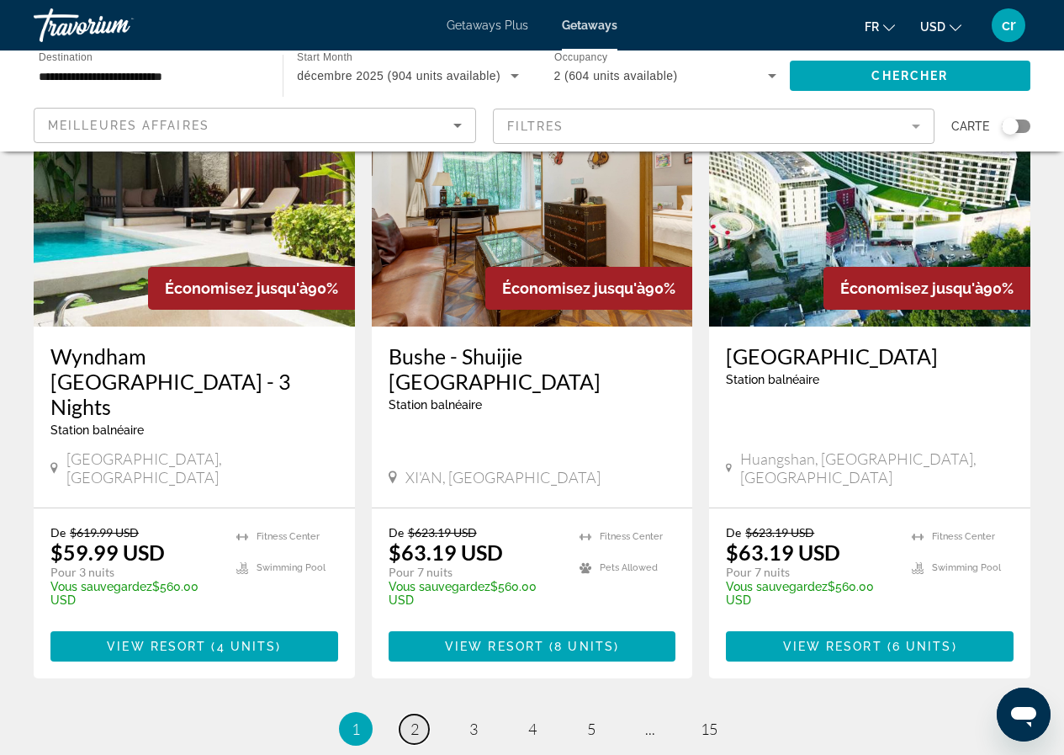
click at [426, 714] on link "page 2" at bounding box center [414, 728] width 29 height 29
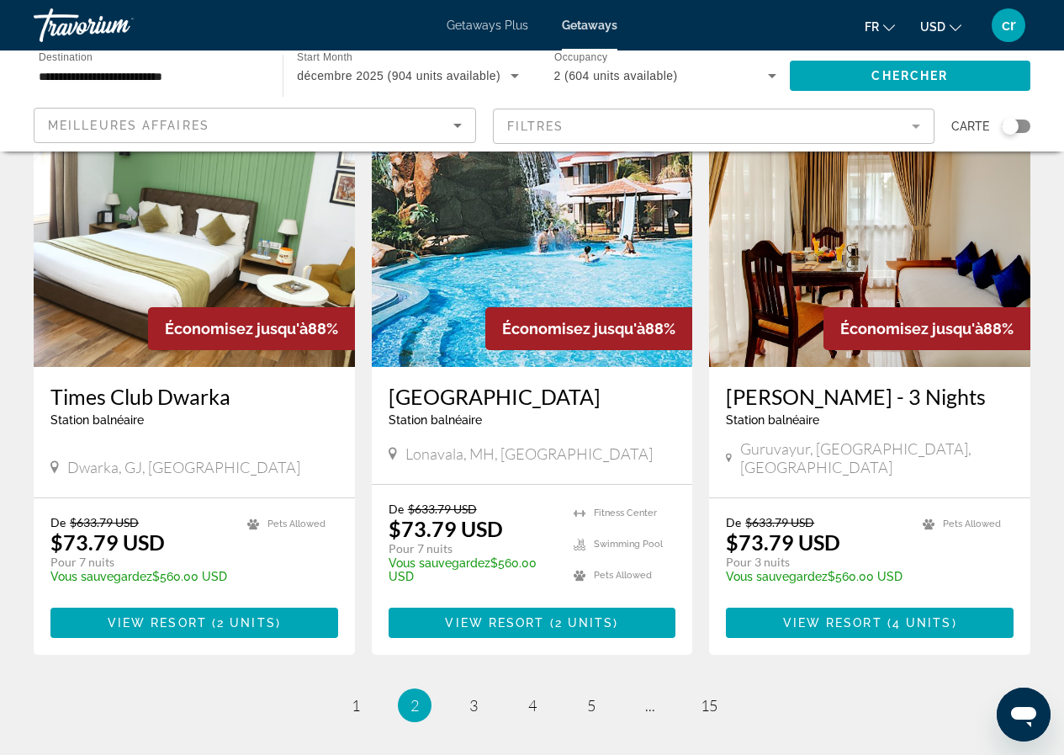
scroll to position [2019, 0]
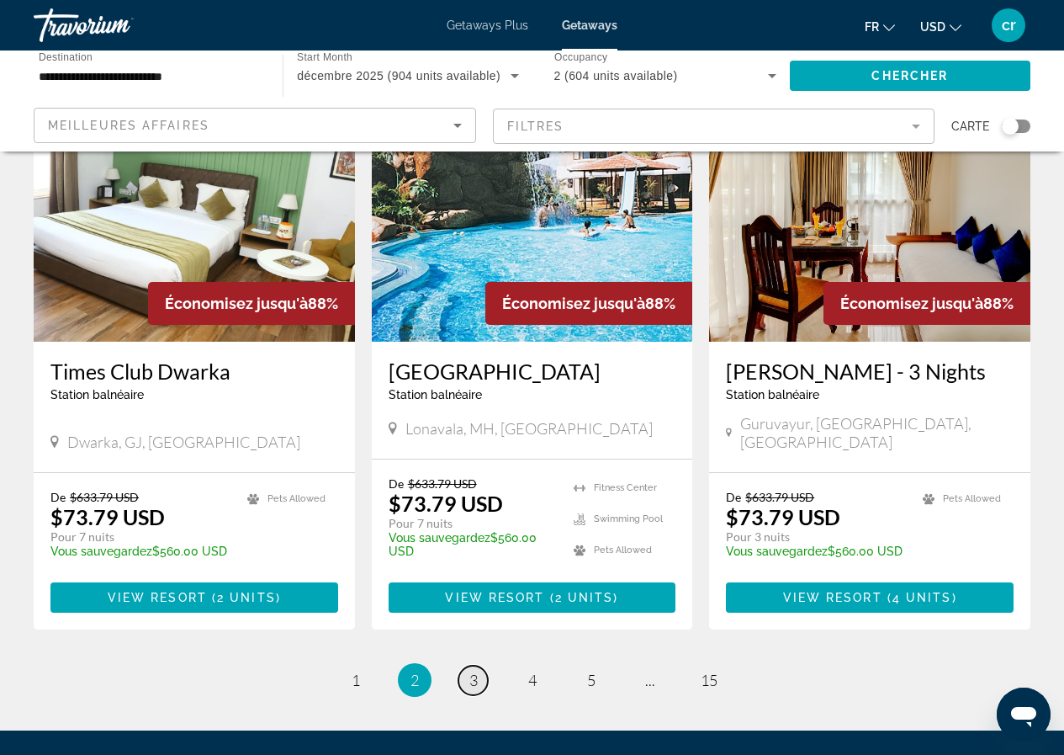
click at [476, 671] on span "3" at bounding box center [473, 680] width 8 height 19
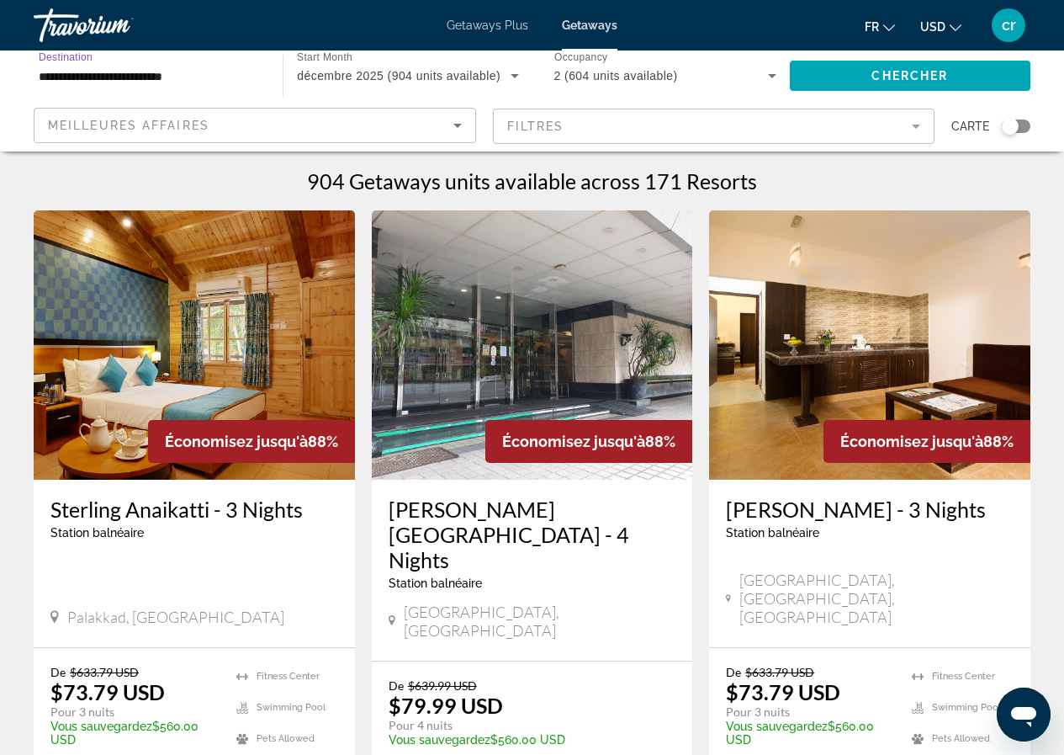
click at [56, 69] on input "**********" at bounding box center [150, 76] width 222 height 20
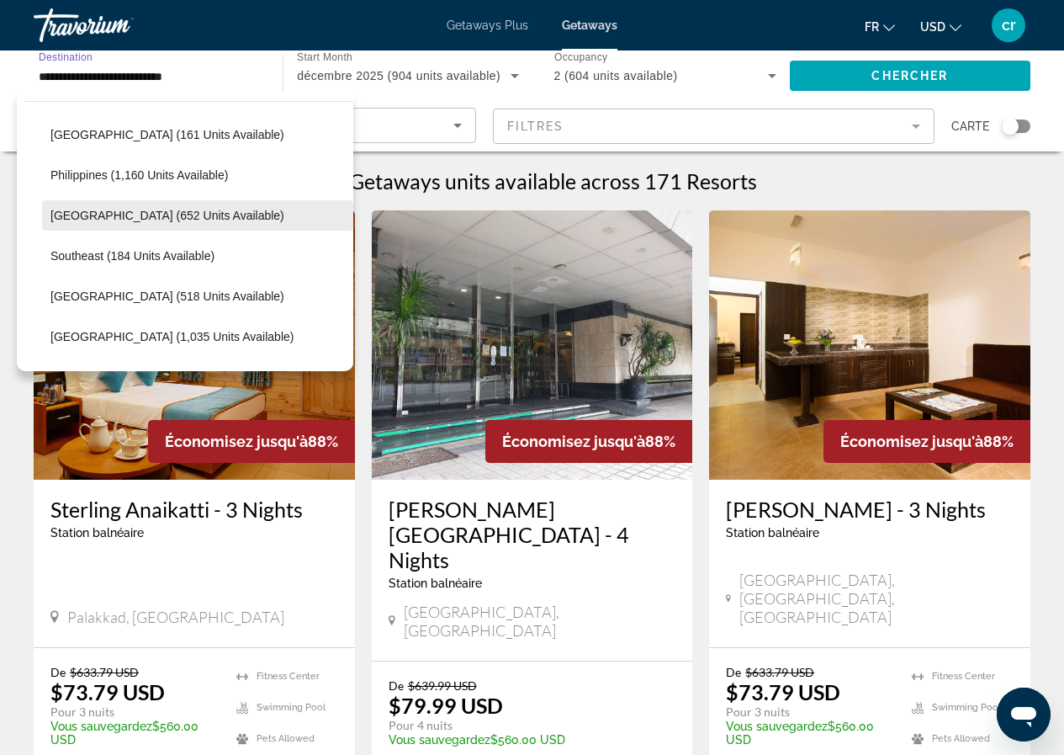
scroll to position [807, 0]
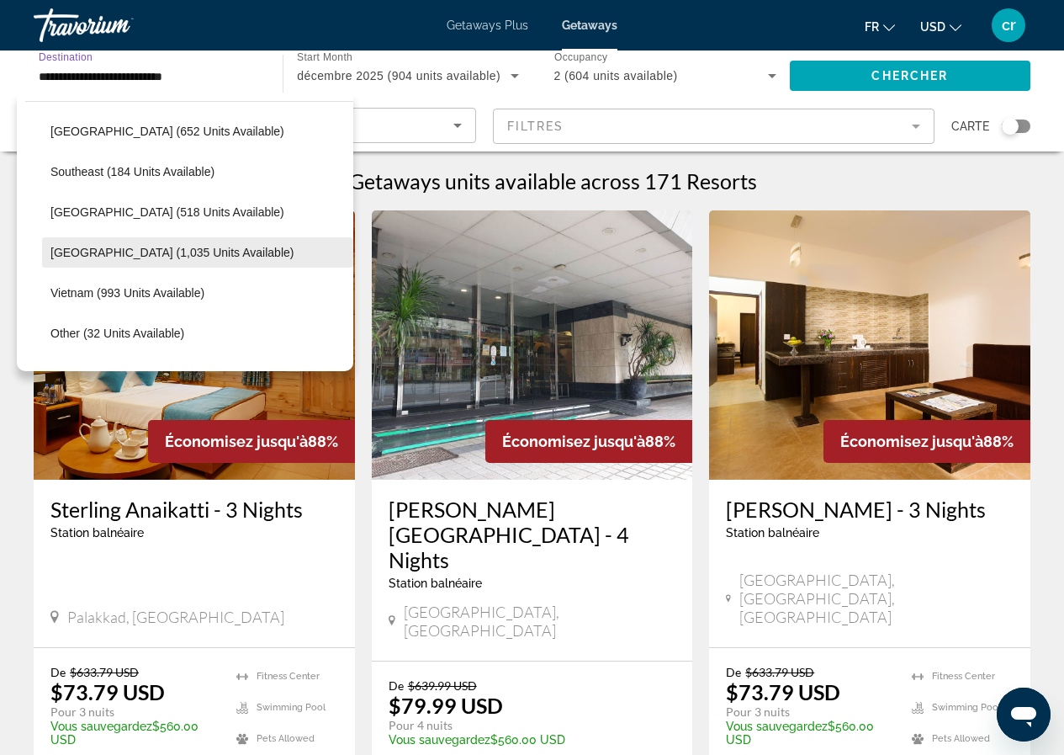
click at [134, 238] on span "Search widget" at bounding box center [197, 252] width 311 height 40
type input "**********"
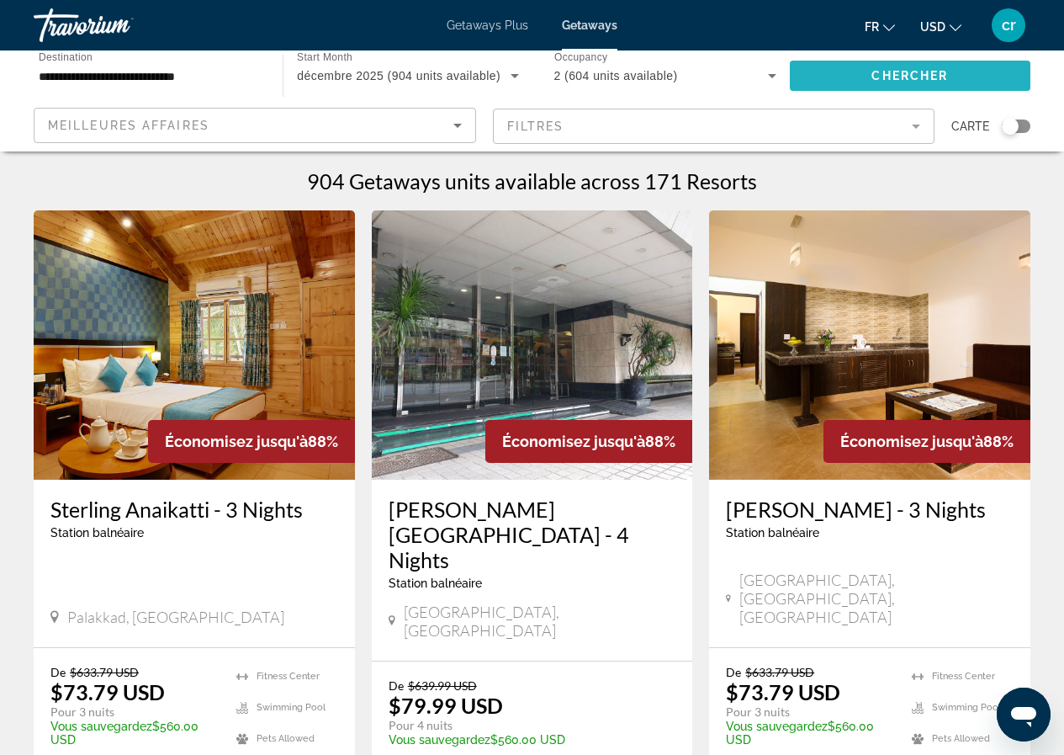
click at [885, 77] on span "Chercher" at bounding box center [910, 75] width 77 height 13
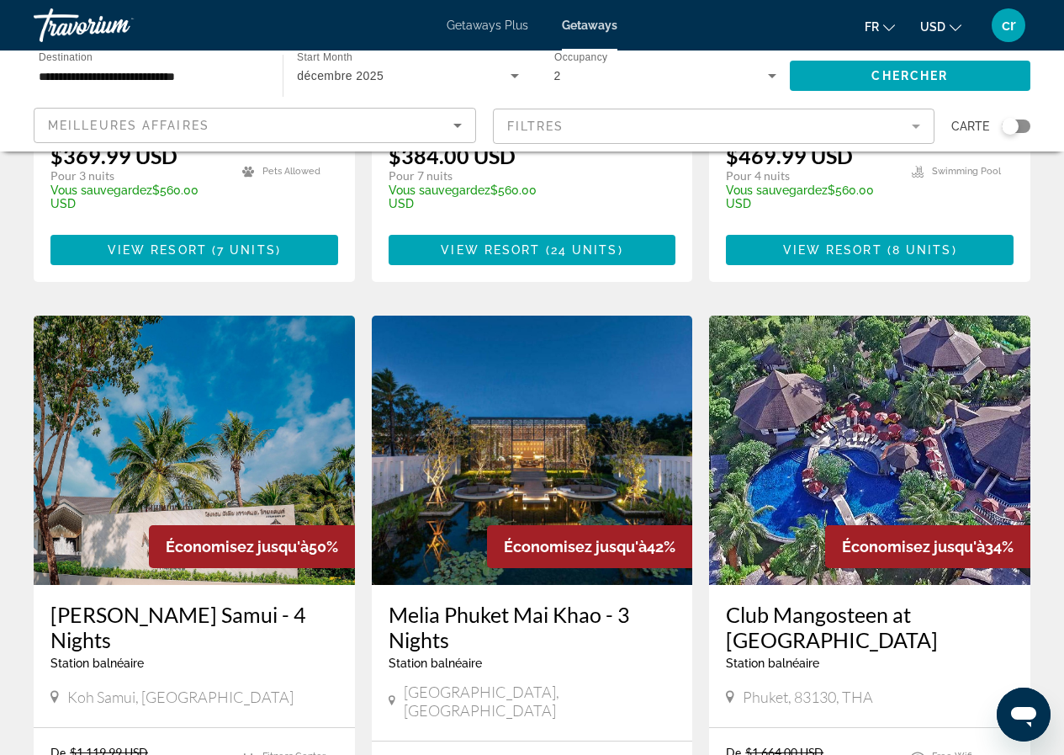
scroll to position [1178, 0]
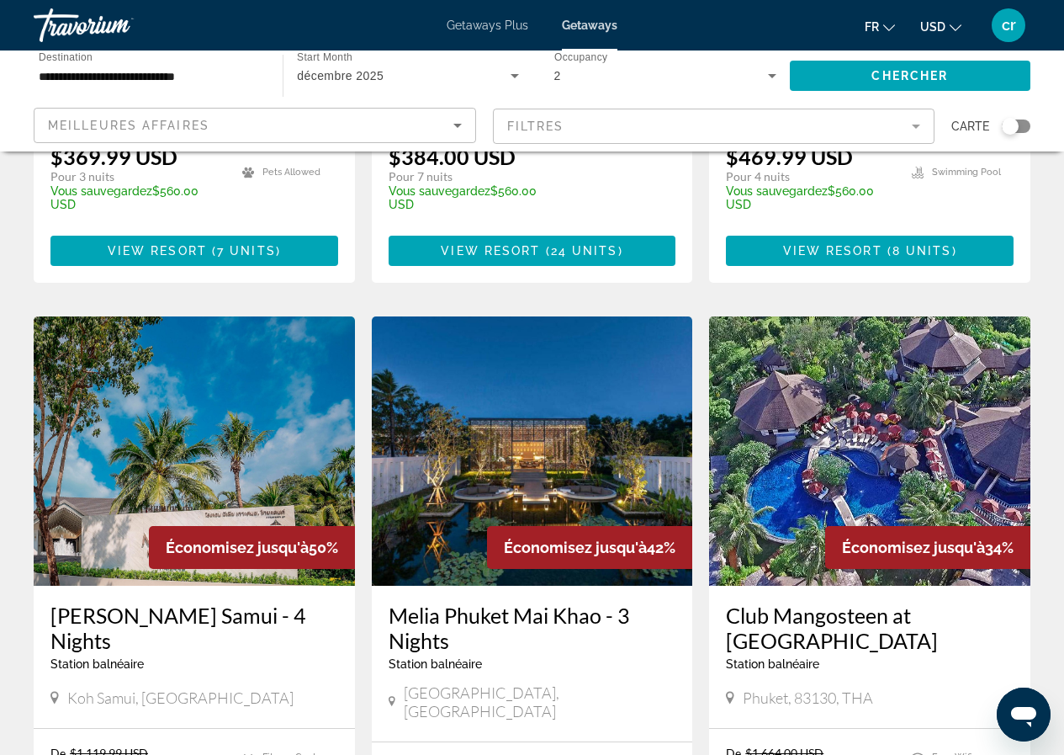
click at [782, 602] on h3 "Club Mangosteen at Mangosteen Resort & Ayurveda Spa" at bounding box center [870, 627] width 288 height 50
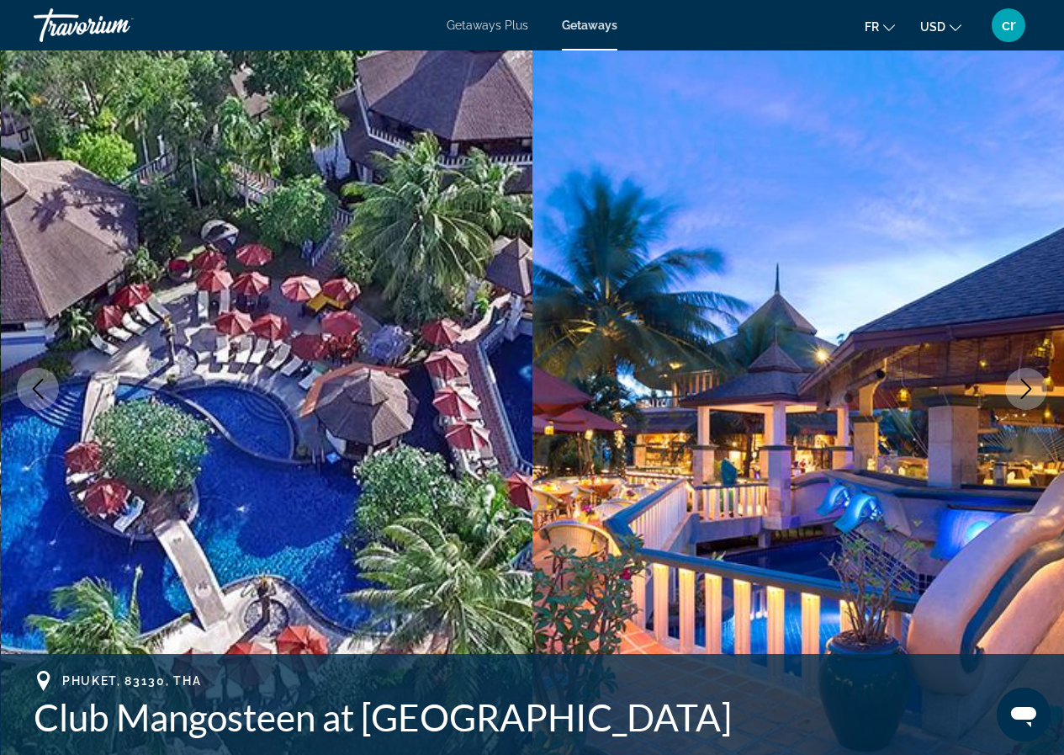
scroll to position [252, 0]
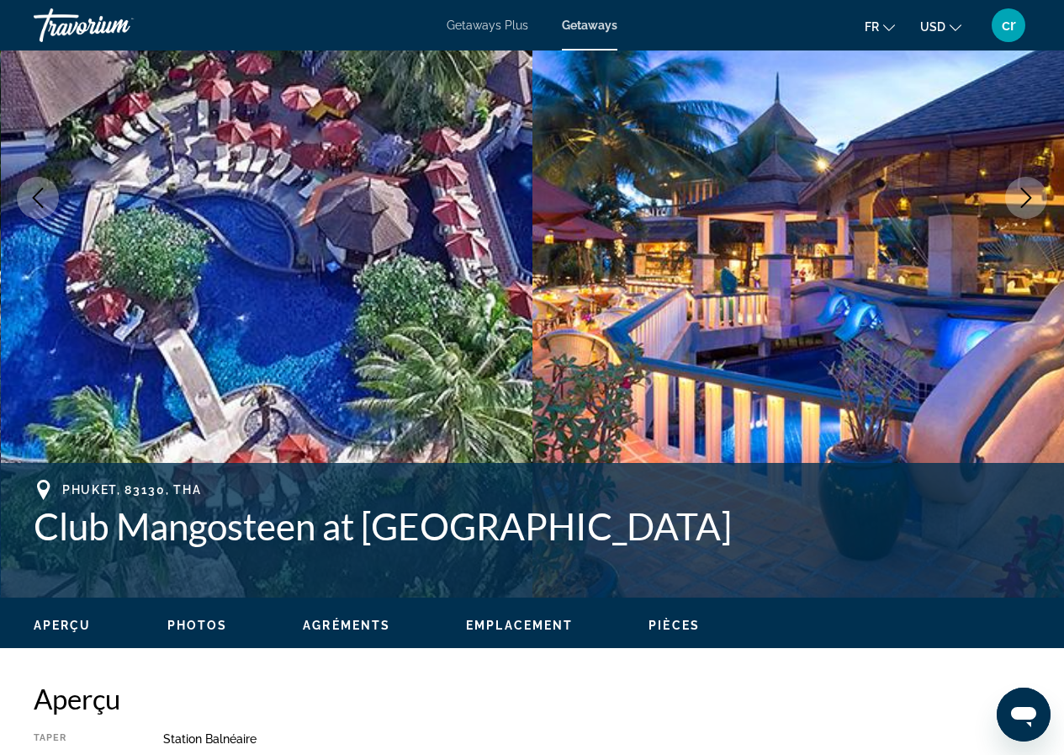
drag, startPoint x: 740, startPoint y: 522, endPoint x: 21, endPoint y: 518, distance: 718.6
click at [21, 518] on div "Phuket, 83130, THA Club Mangosteen at Mangosteen Resort & Ayurveda Spa Adresse …" at bounding box center [532, 530] width 1064 height 101
copy h1 "Club Mangosteen at Mangosteen Resort & Ayurveda Spa"
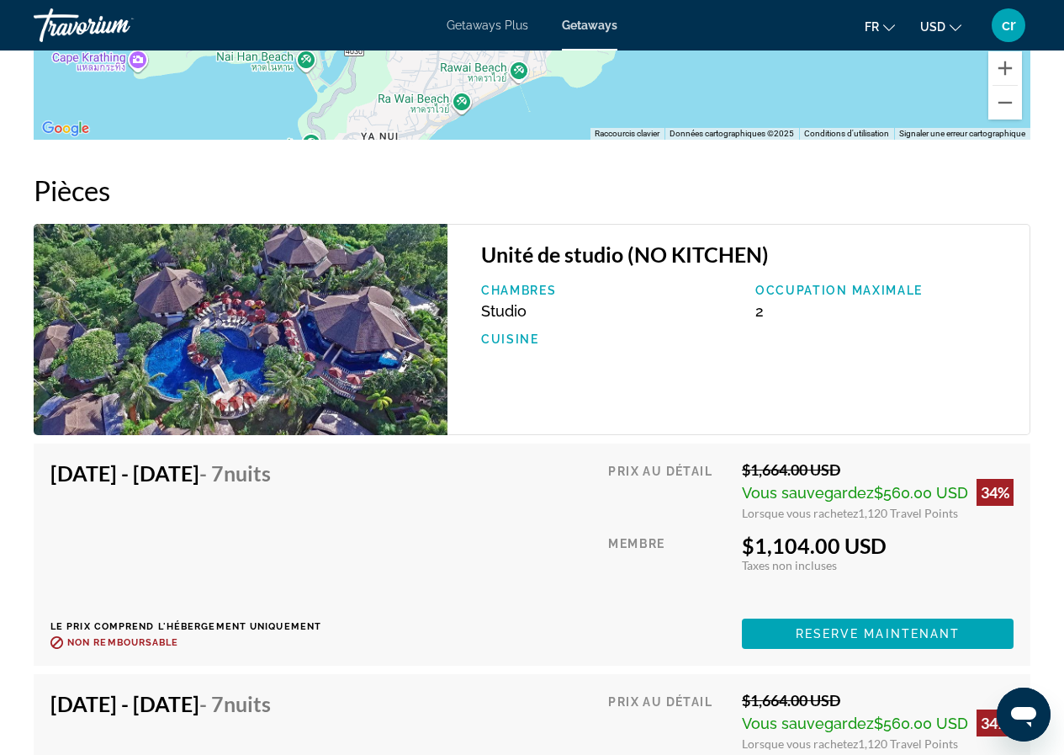
scroll to position [2955, 0]
